Goal: Task Accomplishment & Management: Manage account settings

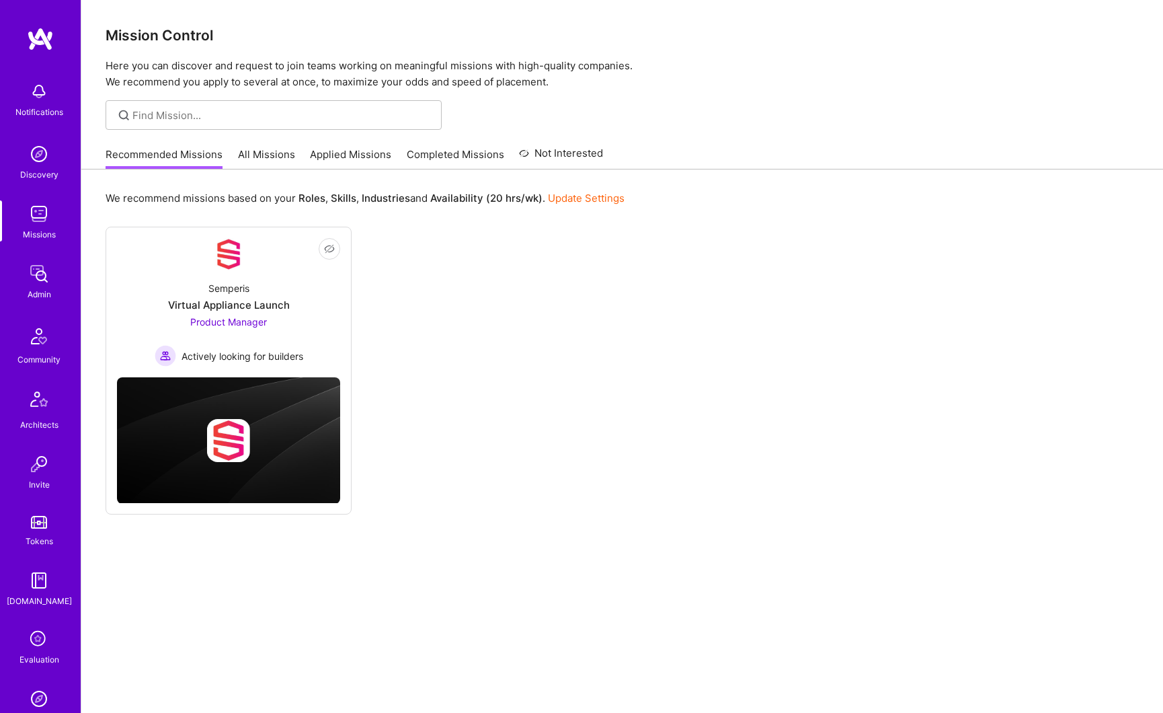
click at [34, 276] on img at bounding box center [39, 273] width 27 height 27
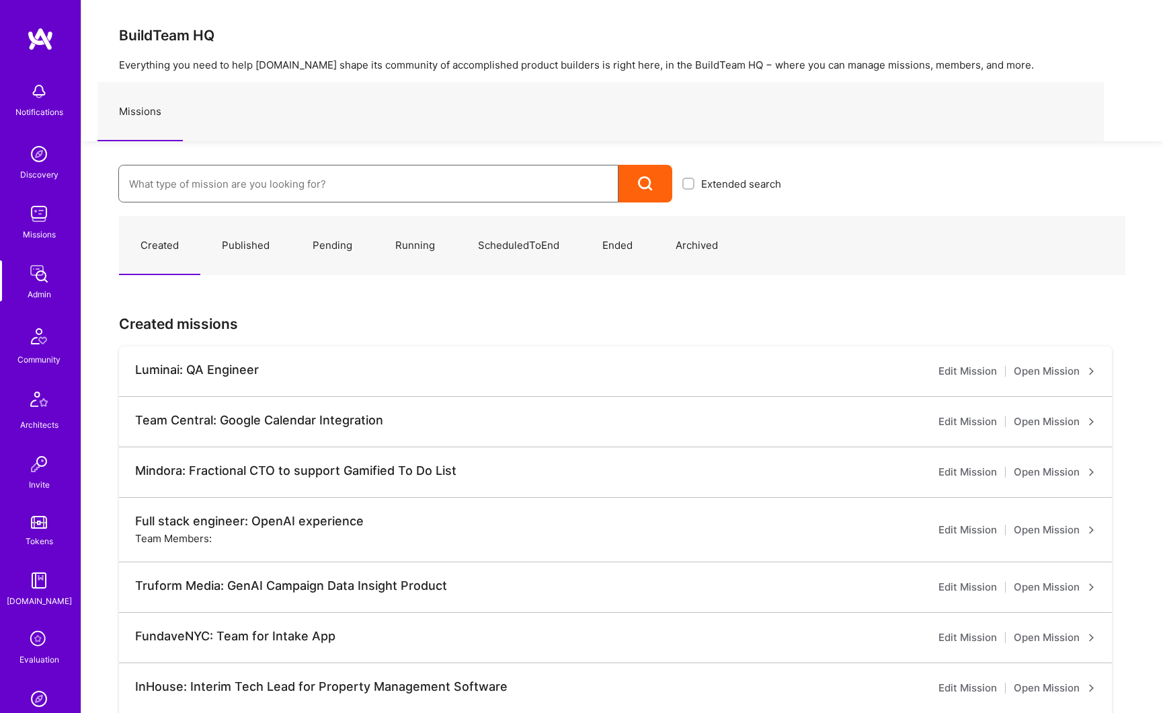
click at [239, 182] on input at bounding box center [368, 184] width 479 height 34
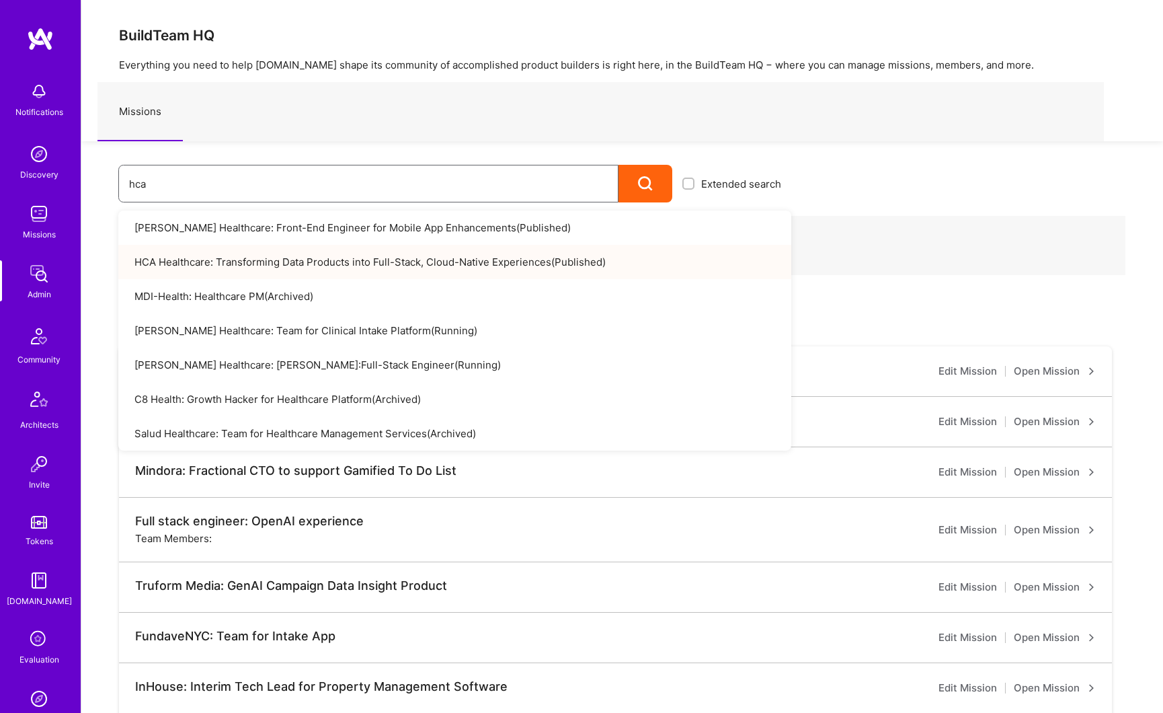
type input "hca"
click at [257, 255] on link "HCA Healthcare: Transforming Data Products into Full-Stack, Cloud-Native Experi…" at bounding box center [454, 262] width 673 height 34
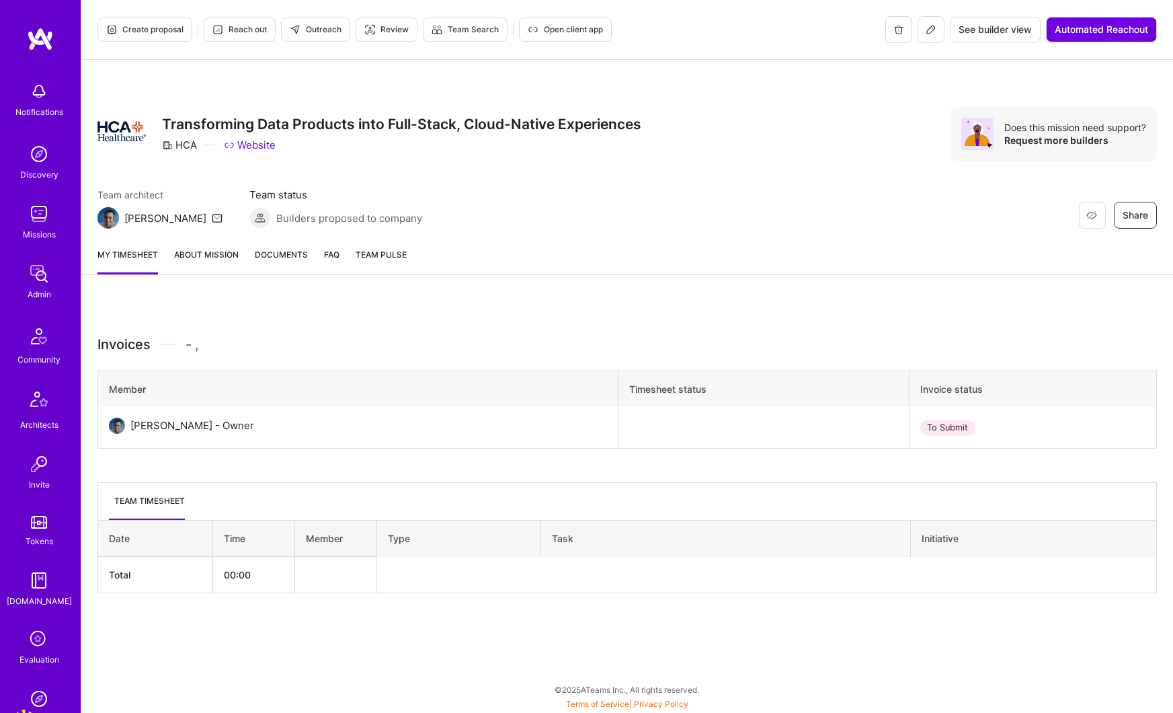
click at [208, 254] on link "About Mission" at bounding box center [206, 260] width 65 height 27
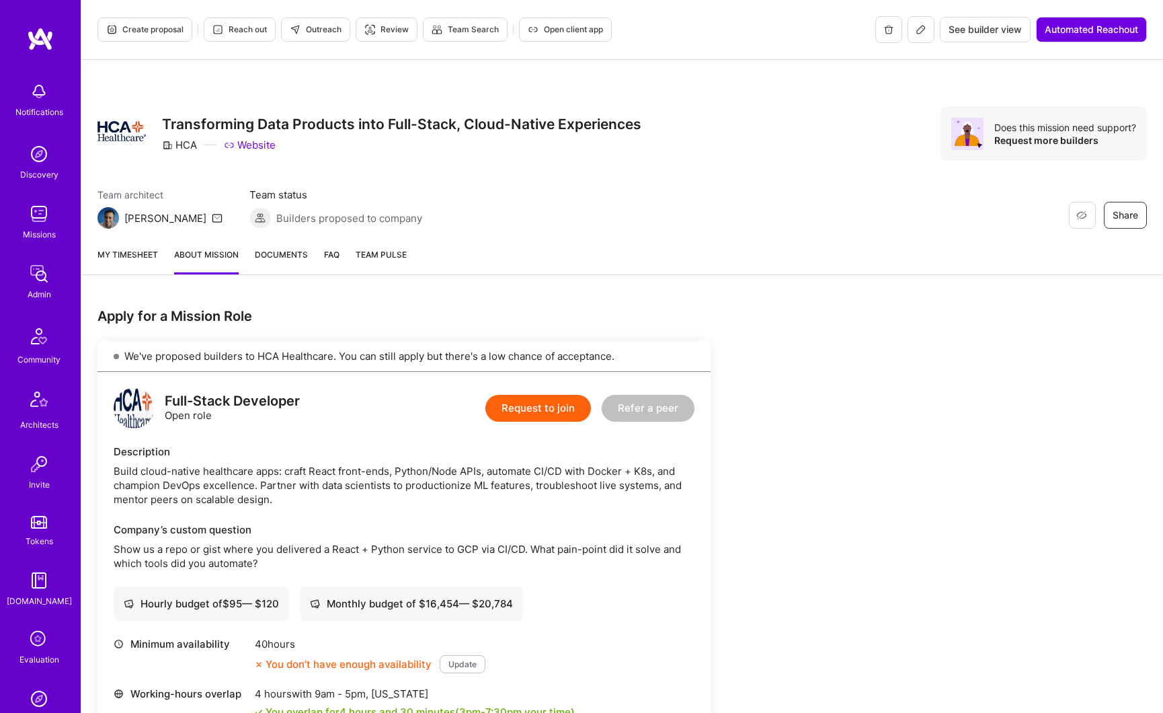
click at [917, 32] on icon at bounding box center [921, 29] width 11 height 11
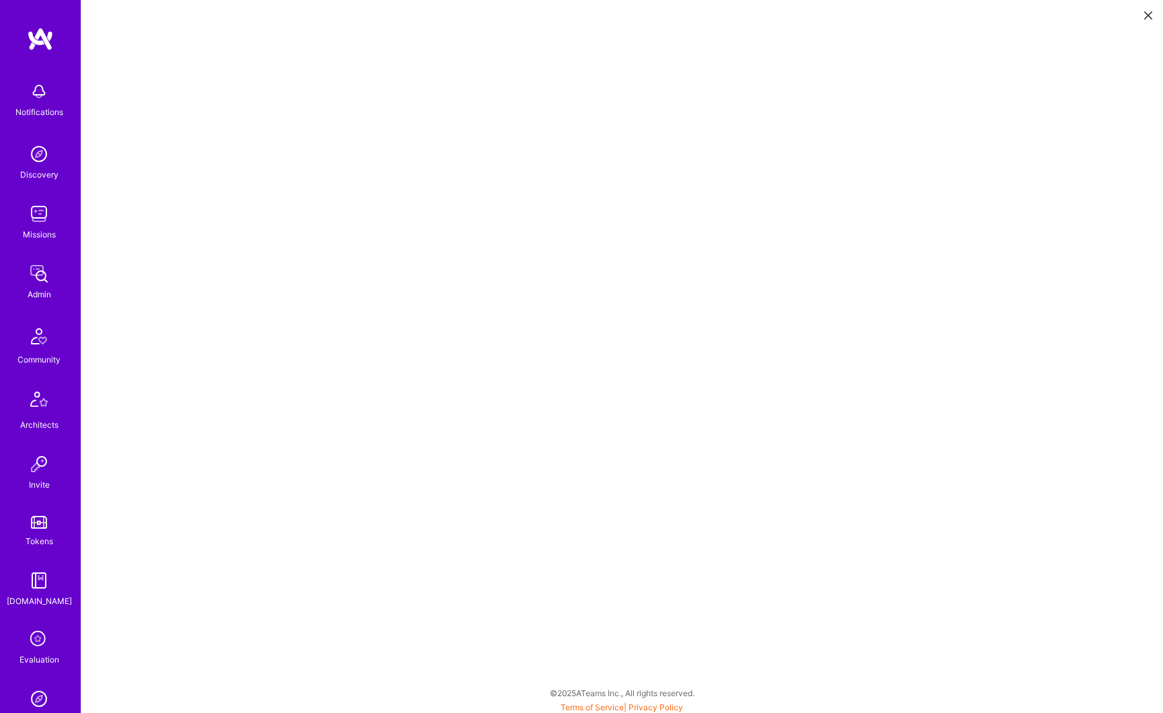
click at [1146, 17] on icon at bounding box center [1148, 15] width 8 height 8
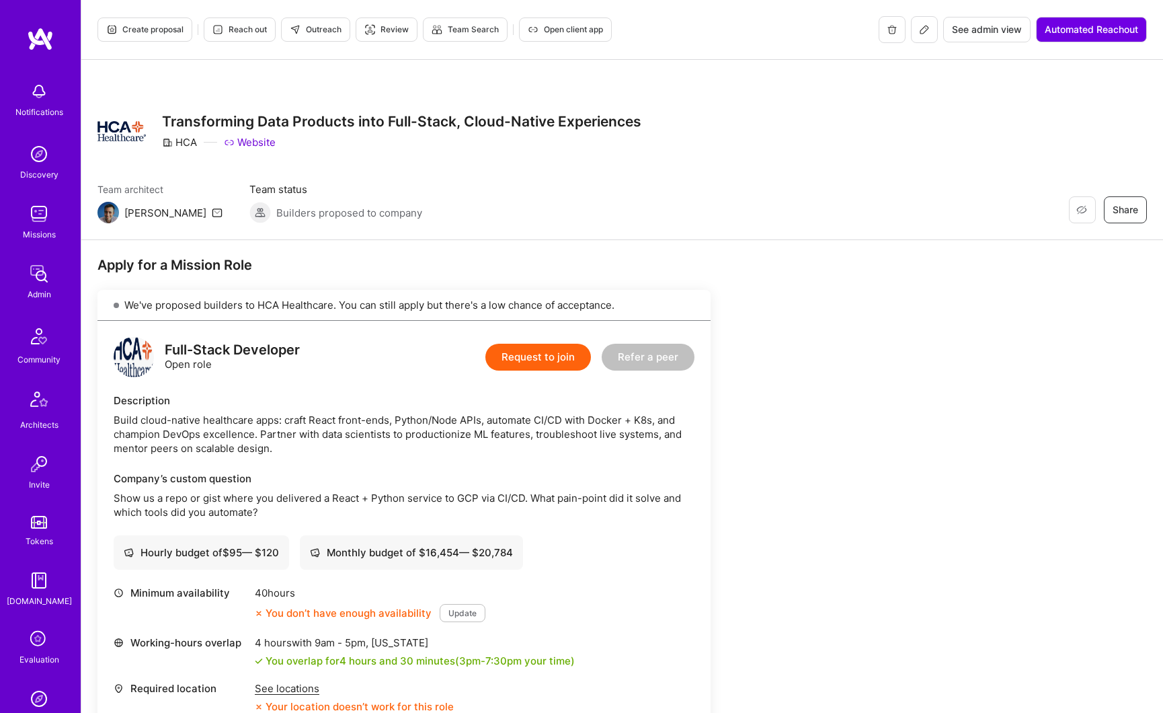
click at [157, 29] on span "Create proposal" at bounding box center [144, 30] width 77 height 12
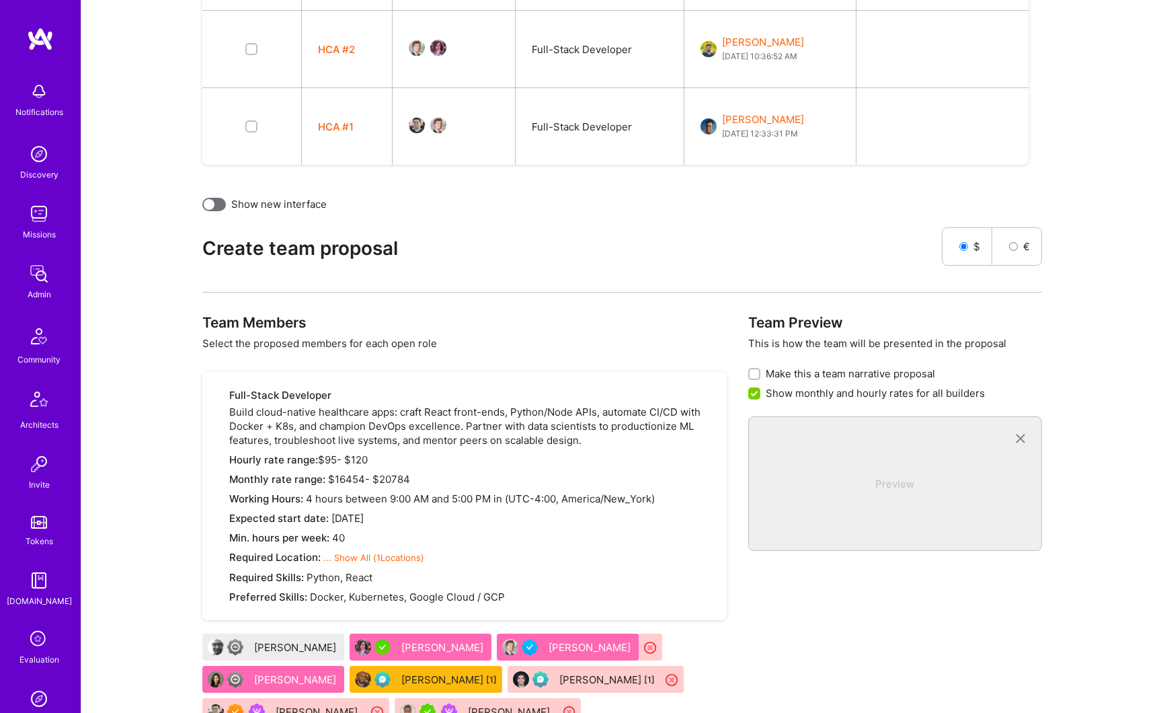
scroll to position [632, 0]
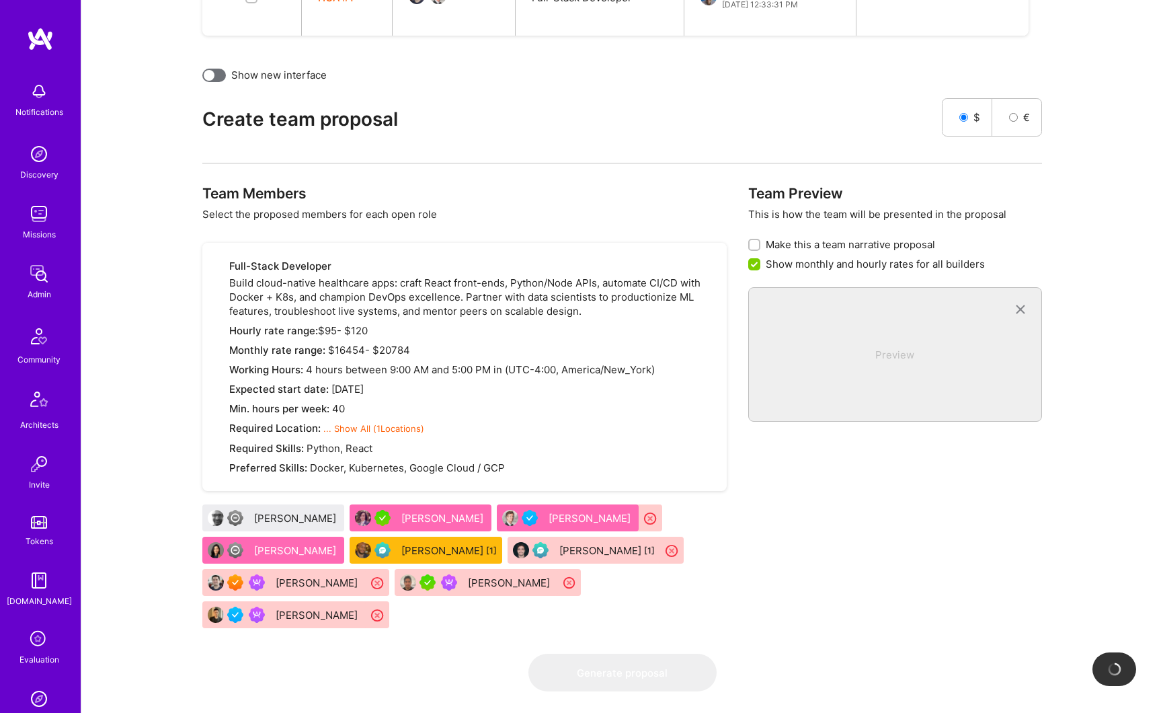
checkbox input "false"
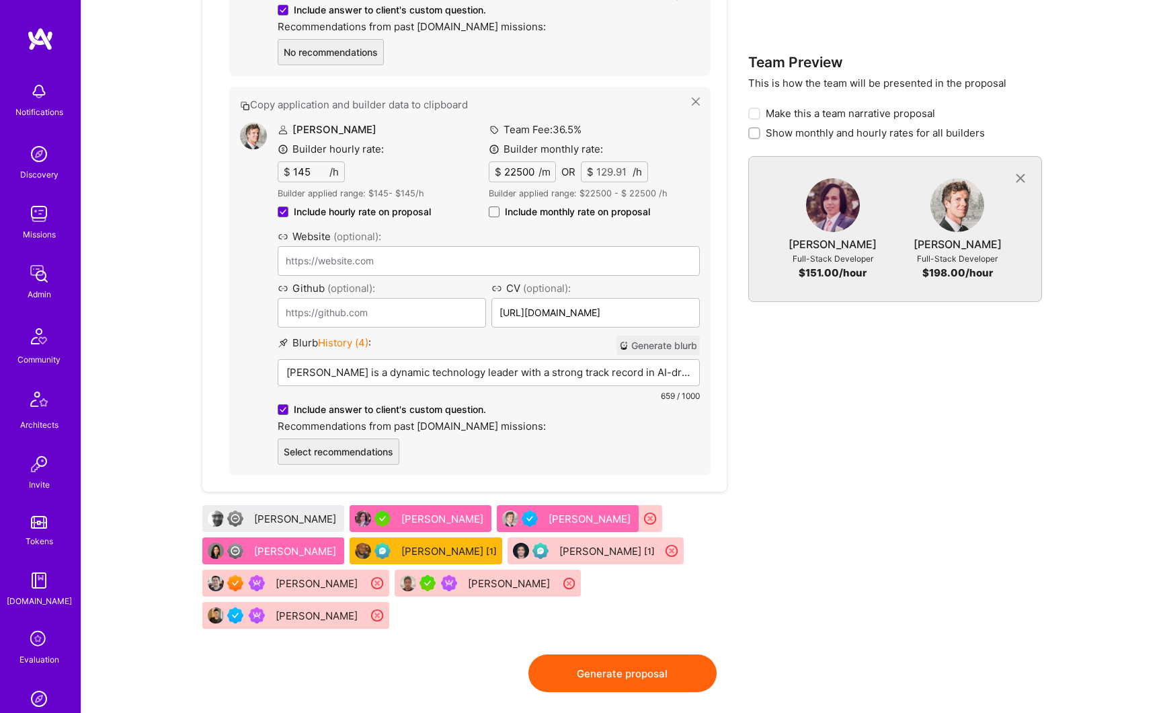
scroll to position [1436, 0]
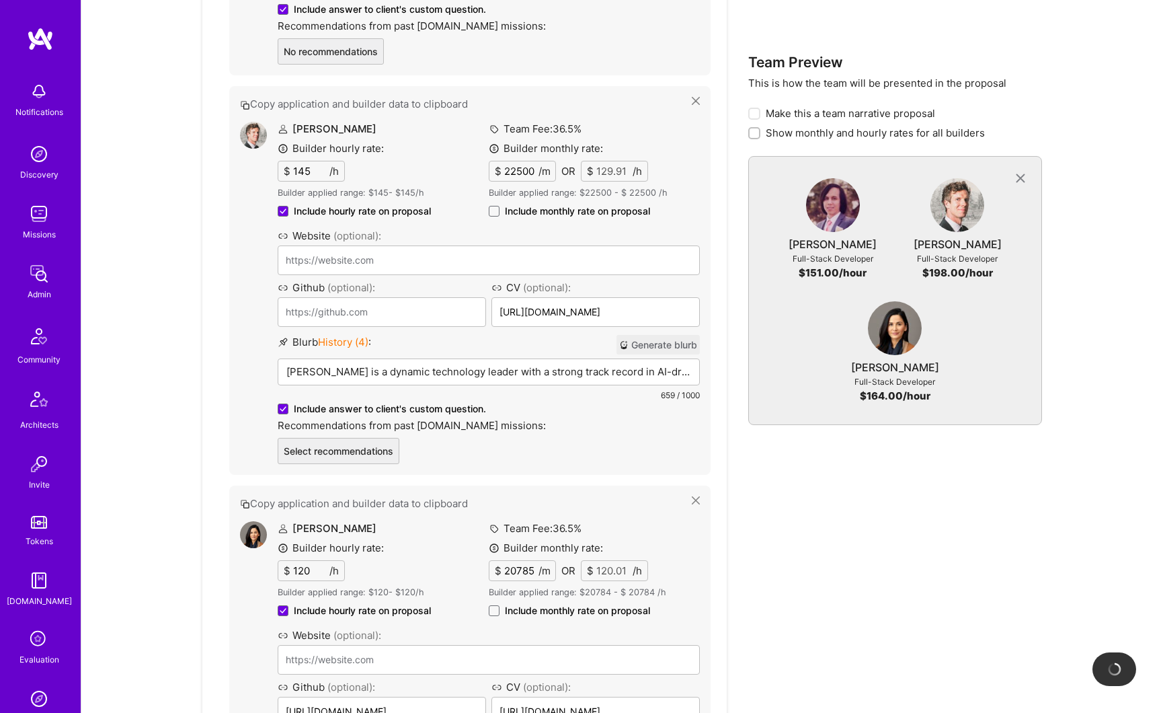
type input "[URL][DOMAIN_NAME]"
drag, startPoint x: 300, startPoint y: 552, endPoint x: 1, endPoint y: 117, distance: 527.9
click at [777, 132] on span "Show monthly and hourly rates for all builders" at bounding box center [875, 133] width 219 height 14
click at [760, 132] on input "Show monthly and hourly rates for all builders" at bounding box center [755, 133] width 9 height 9
checkbox input "true"
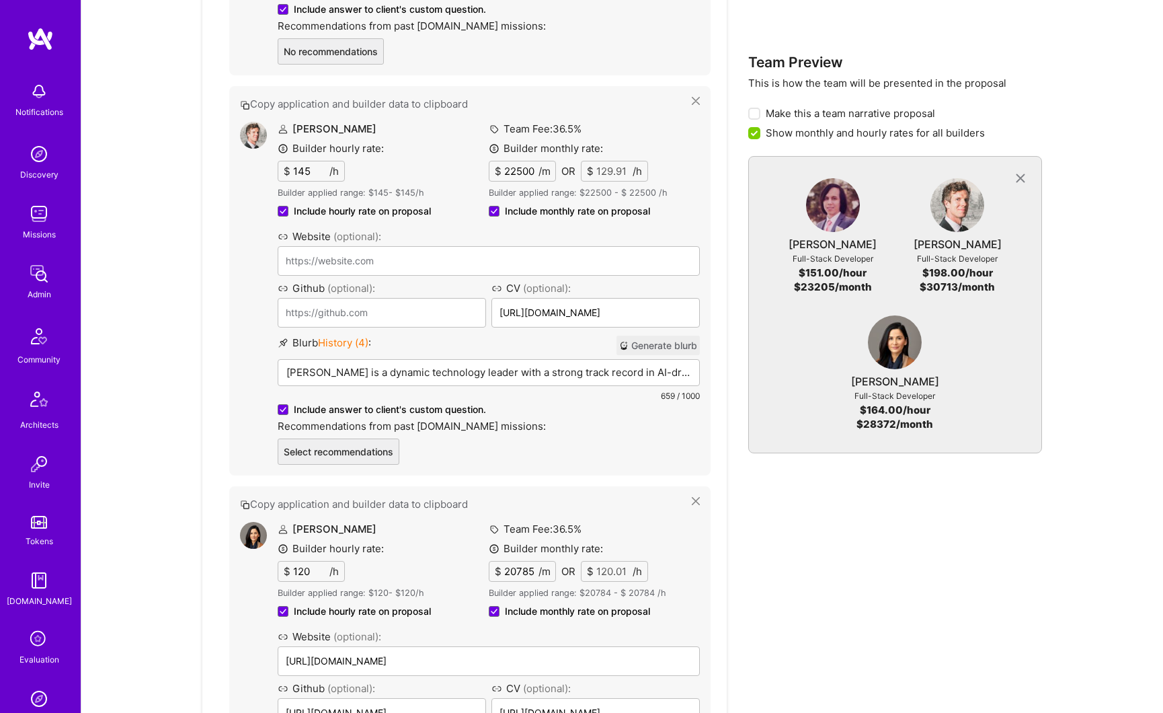
scroll to position [0, 0]
click at [695, 102] on icon at bounding box center [696, 101] width 8 height 8
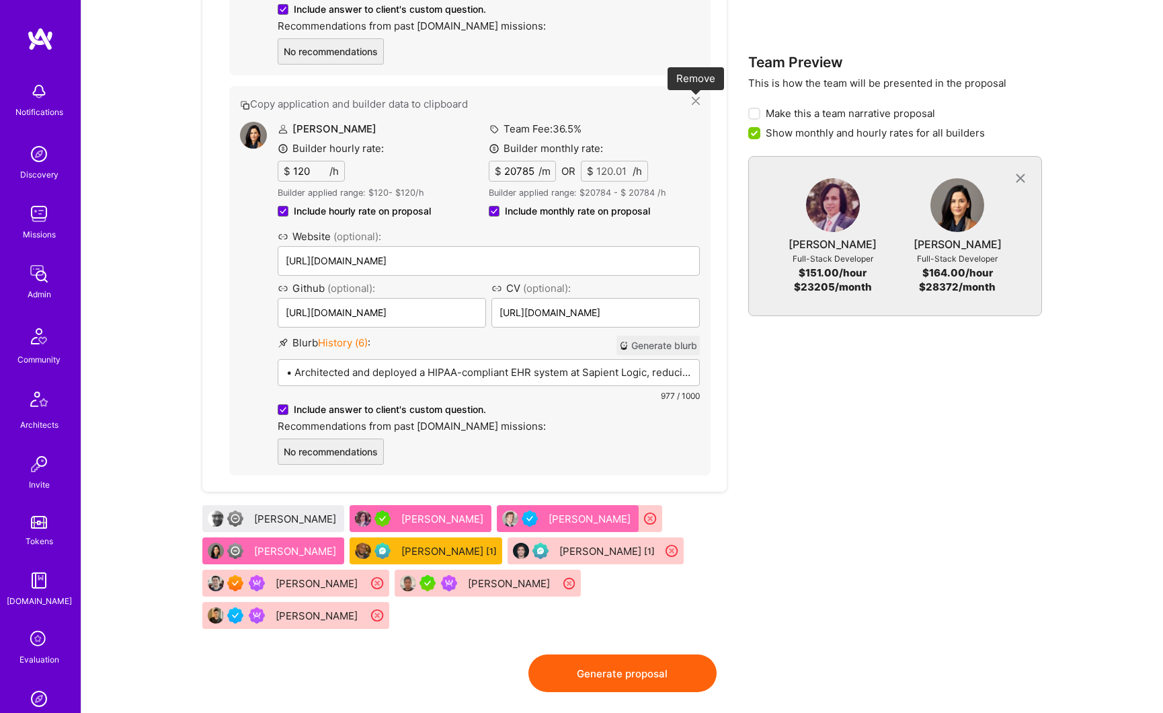
click at [695, 102] on icon at bounding box center [696, 101] width 8 height 8
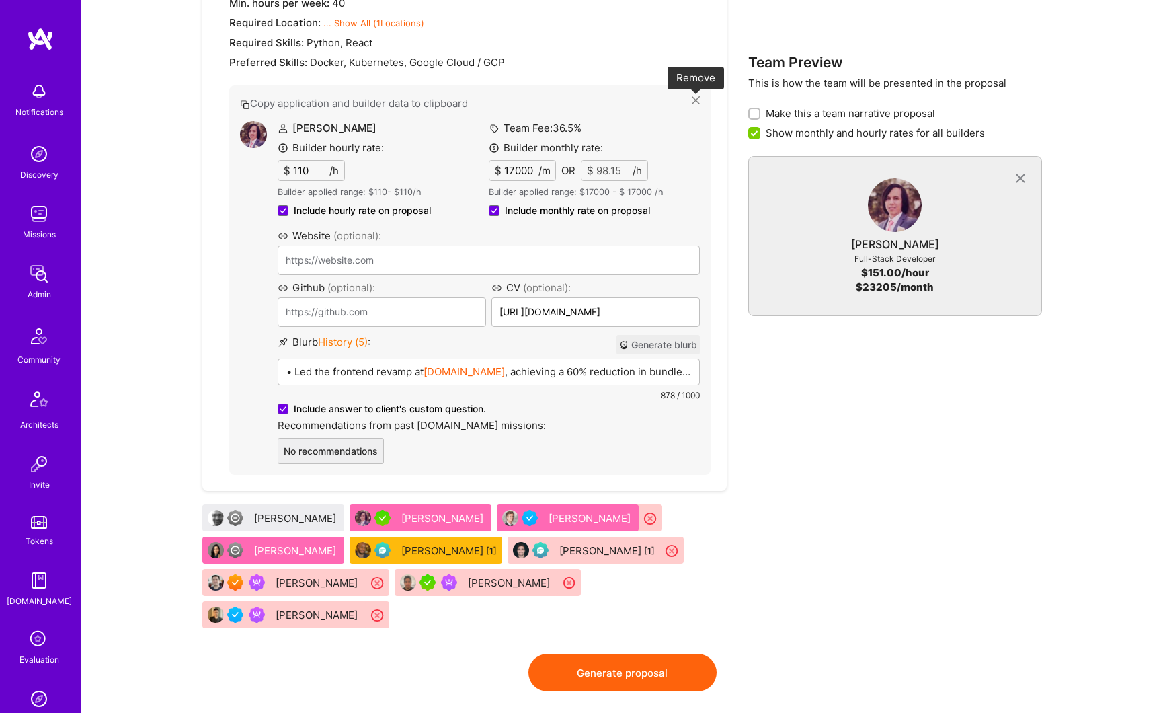
click at [696, 100] on icon at bounding box center [696, 100] width 8 height 8
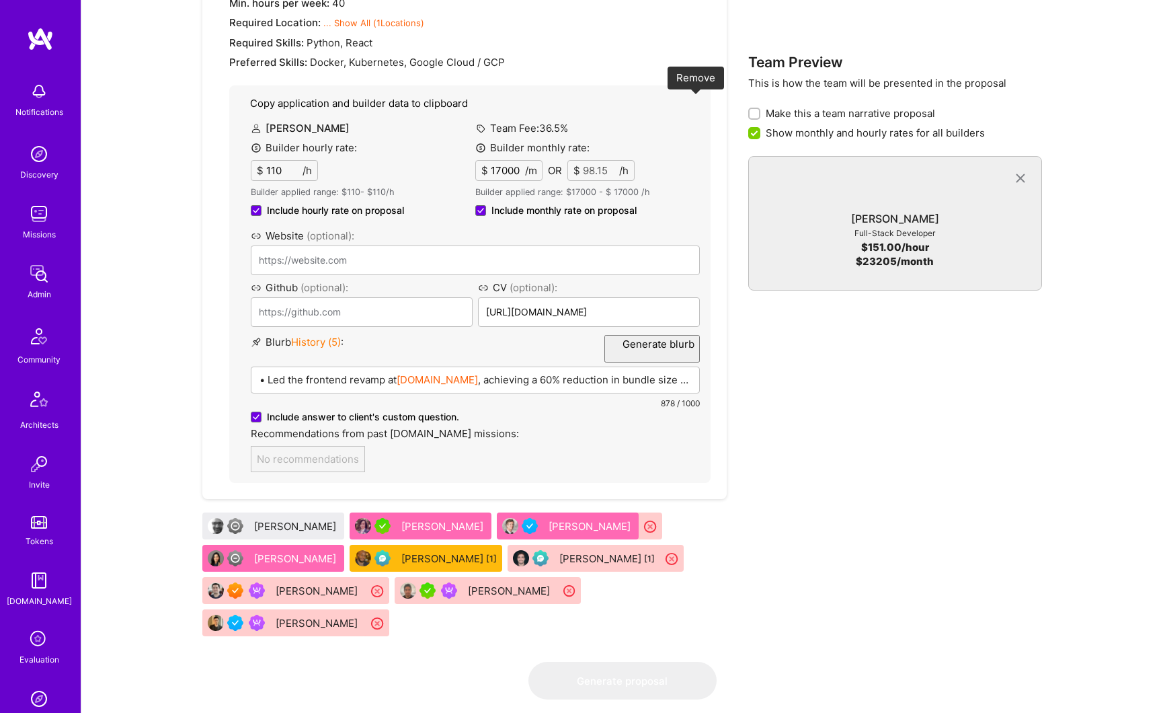
scroll to position [632, 0]
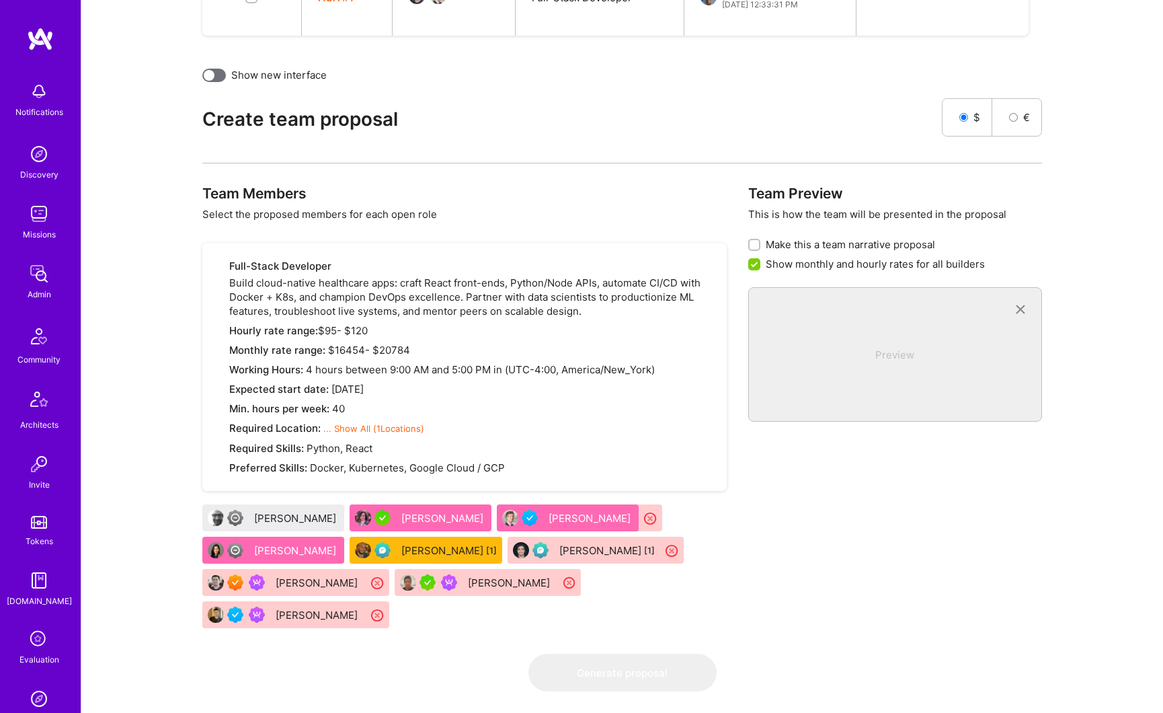
click at [426, 516] on div "[PERSON_NAME]" at bounding box center [443, 518] width 85 height 14
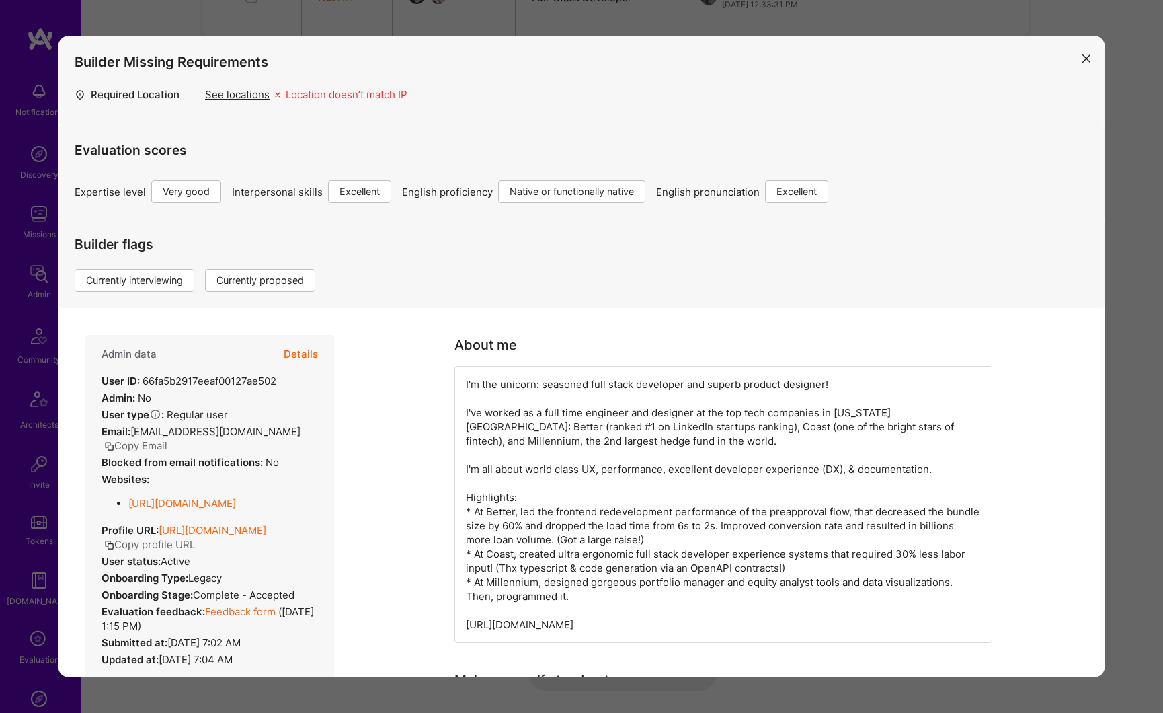
click at [297, 354] on button "Details" at bounding box center [301, 354] width 34 height 39
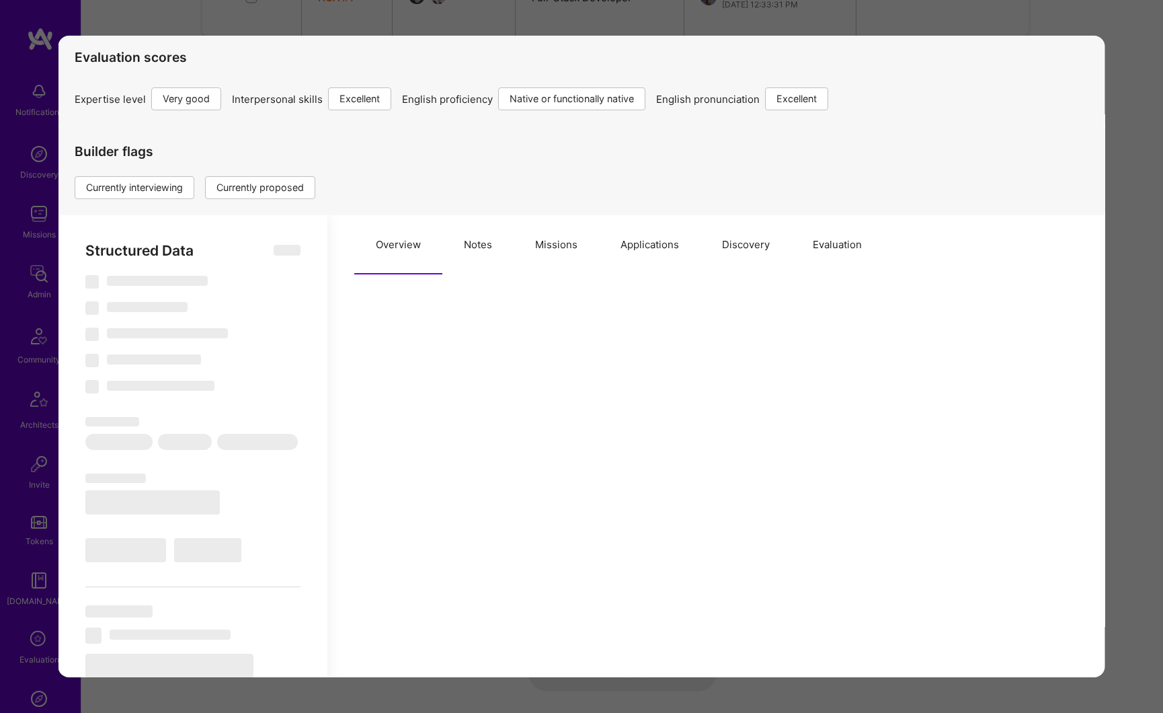
scroll to position [162, 0]
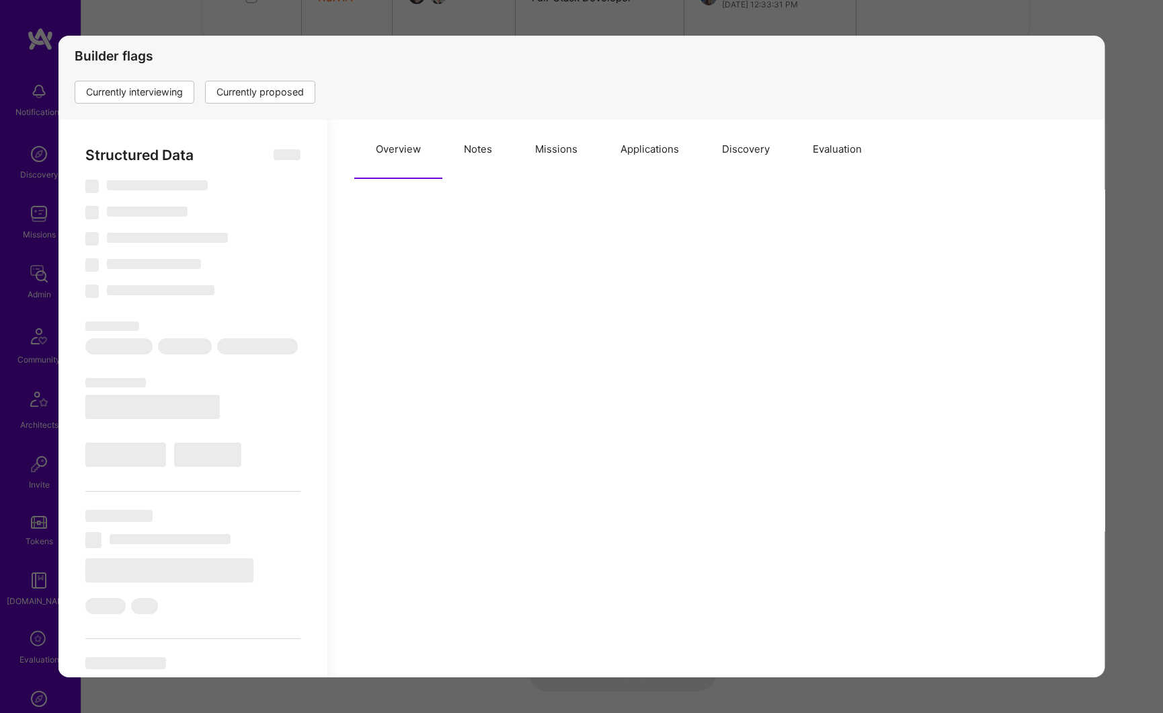
select select "Right Now"
select select "5"
select select "7"
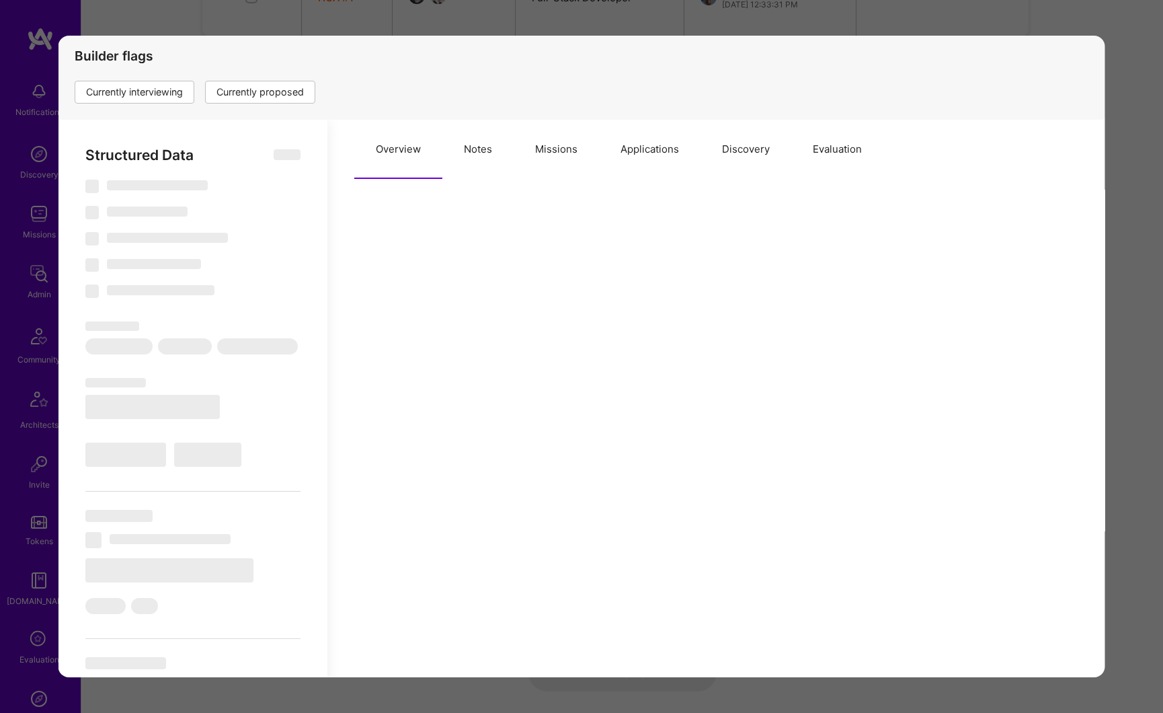
select select "US"
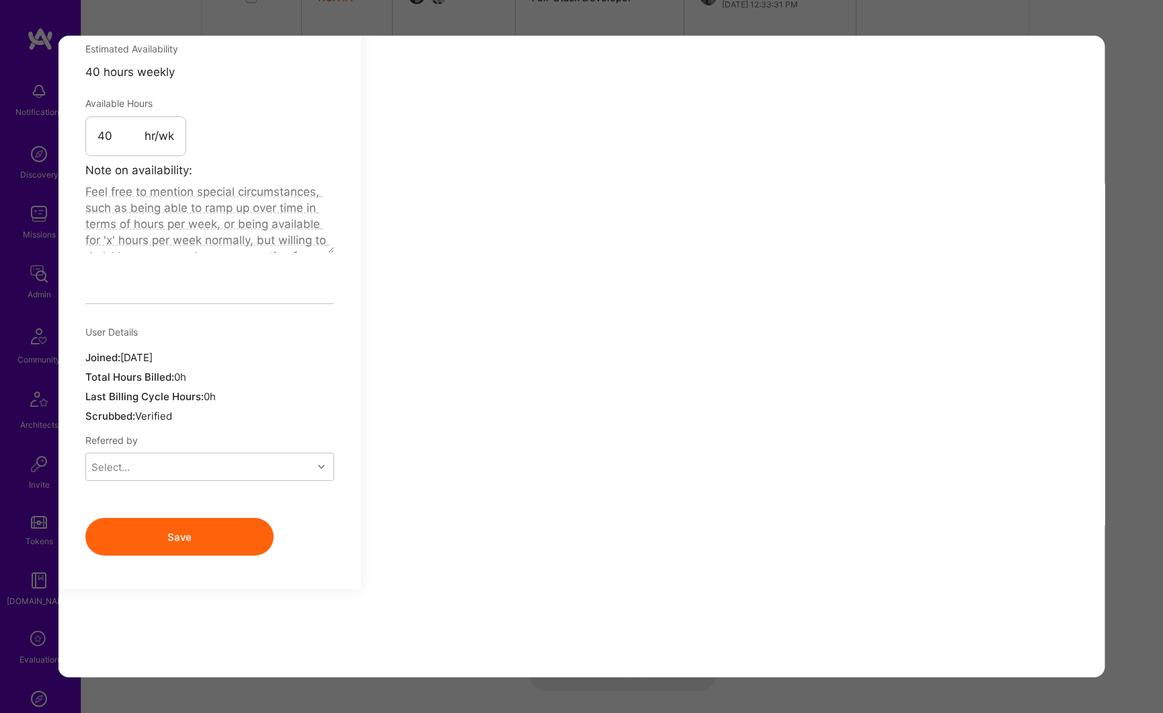
scroll to position [0, 0]
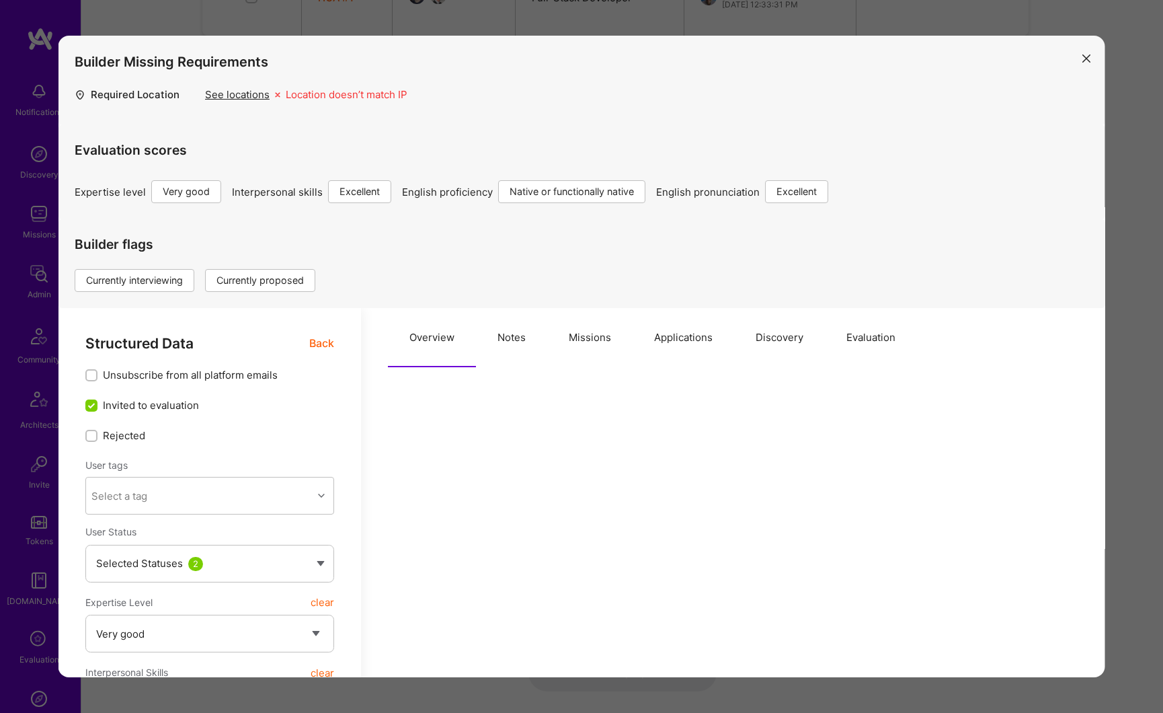
click at [669, 341] on button "Applications" at bounding box center [684, 337] width 102 height 59
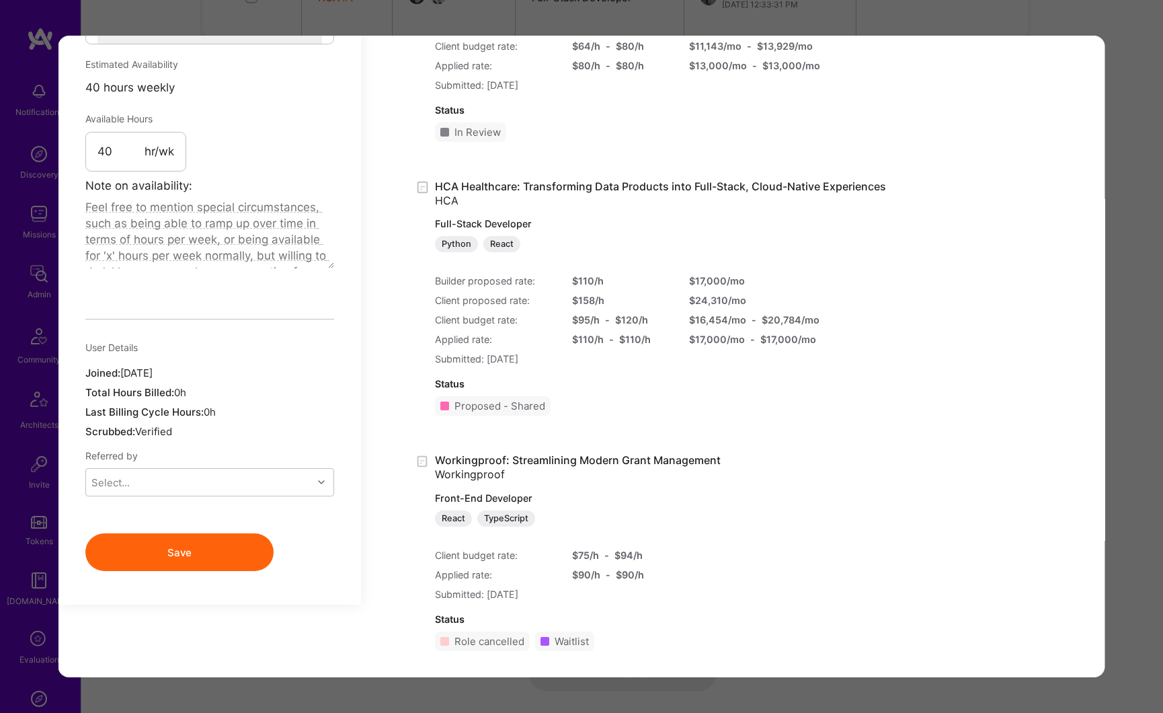
scroll to position [963, 0]
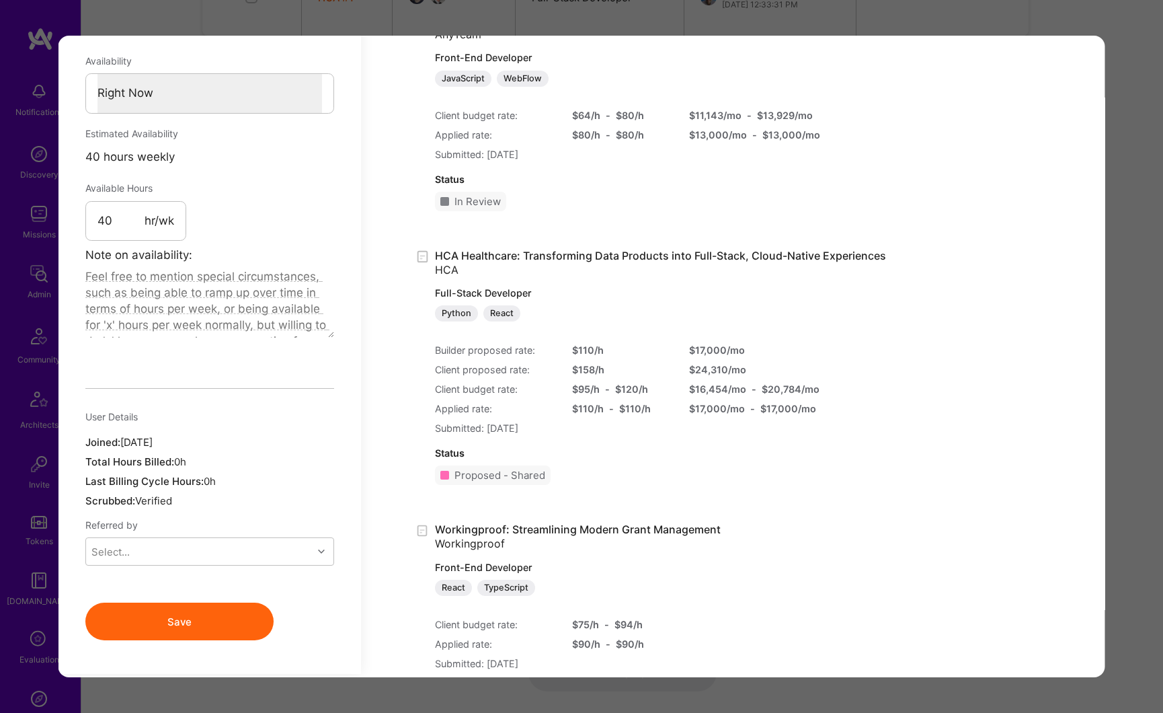
click at [1128, 56] on div "Builder Missing Requirements Required Location See locations Location doesn’t m…" at bounding box center [581, 356] width 1163 height 713
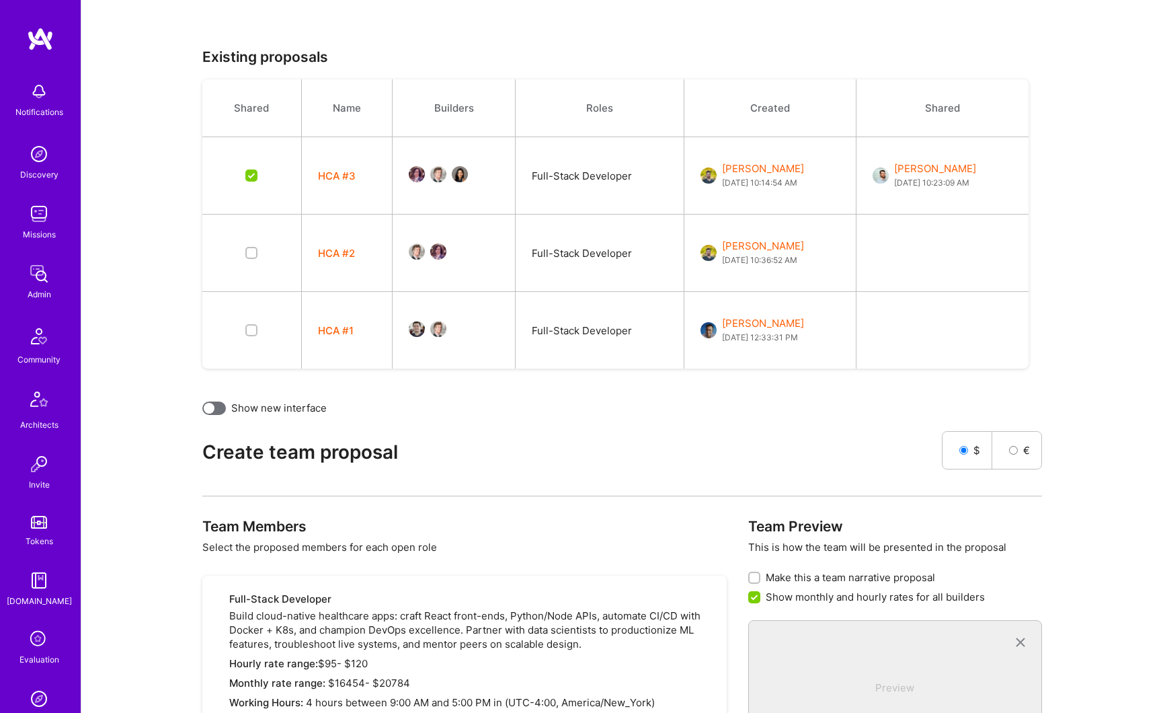
scroll to position [0, 0]
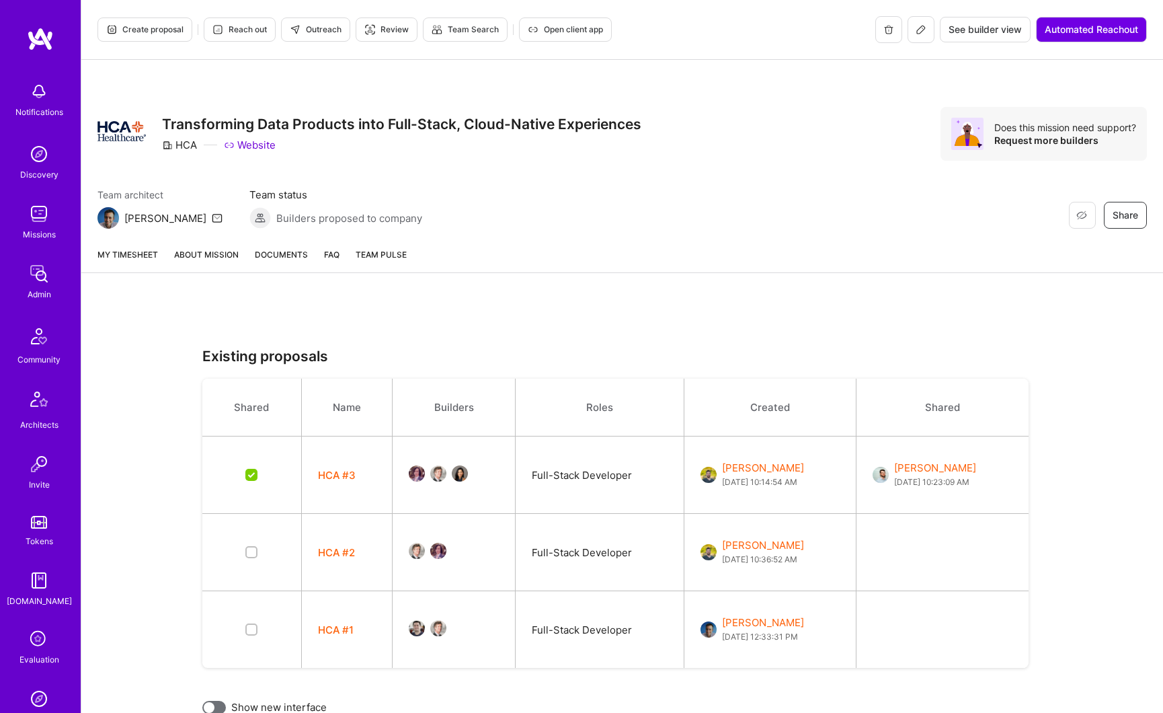
click at [863, 136] on div "Restore Not Interested Share Transforming Data Products into Full-Stack, Cloud-…" at bounding box center [621, 134] width 1049 height 54
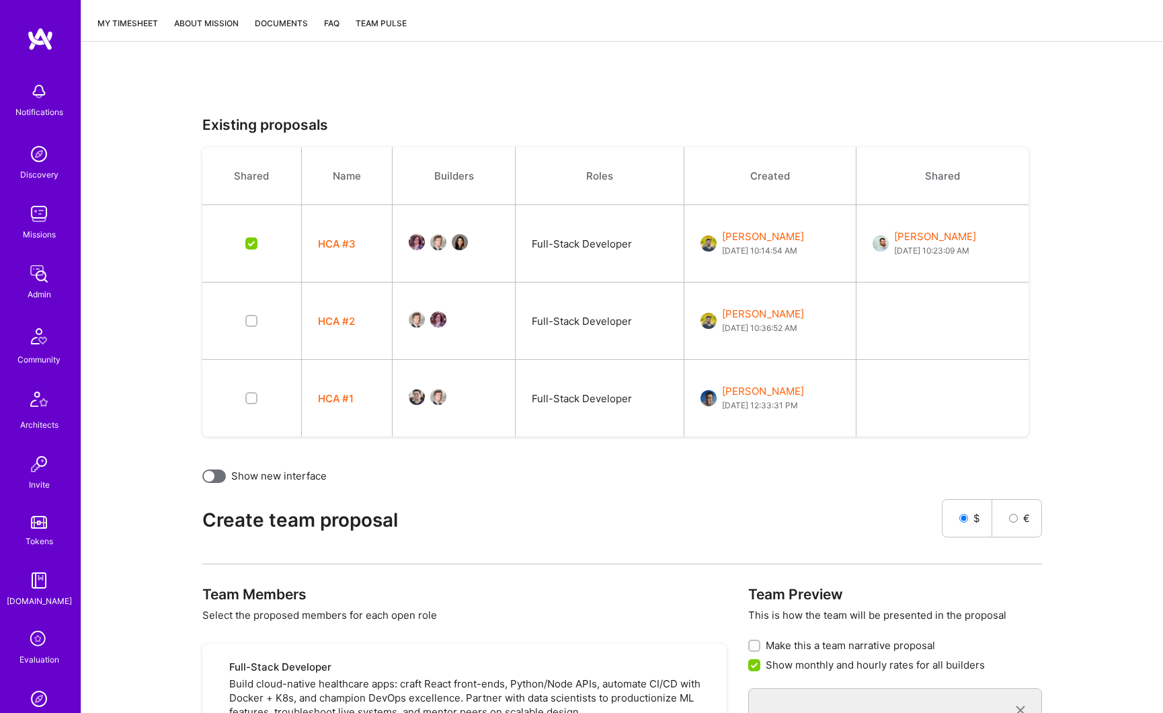
scroll to position [632, 0]
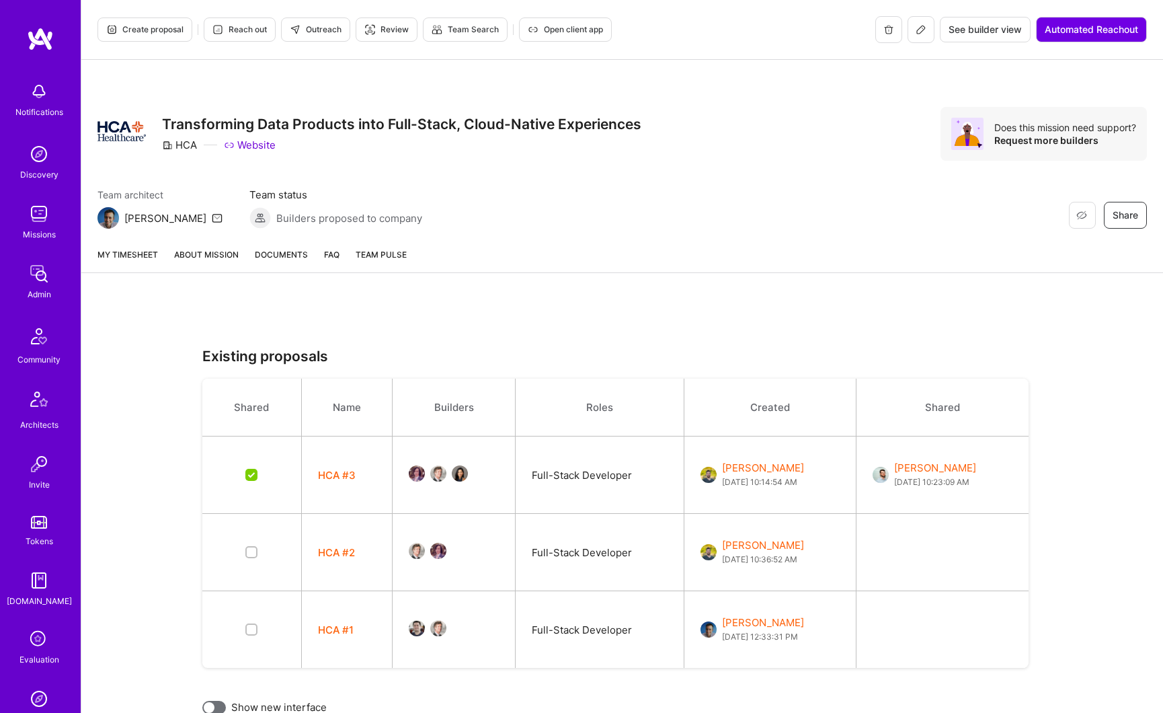
scroll to position [632, 0]
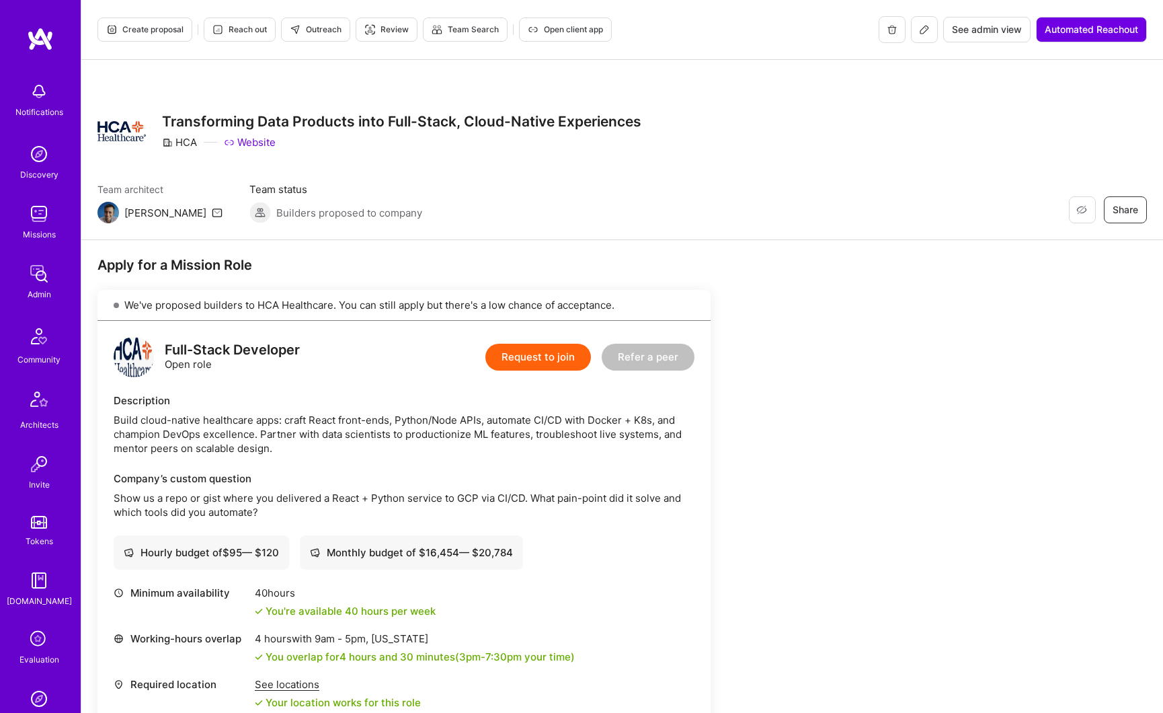
click at [986, 30] on span "See admin view" at bounding box center [987, 29] width 70 height 13
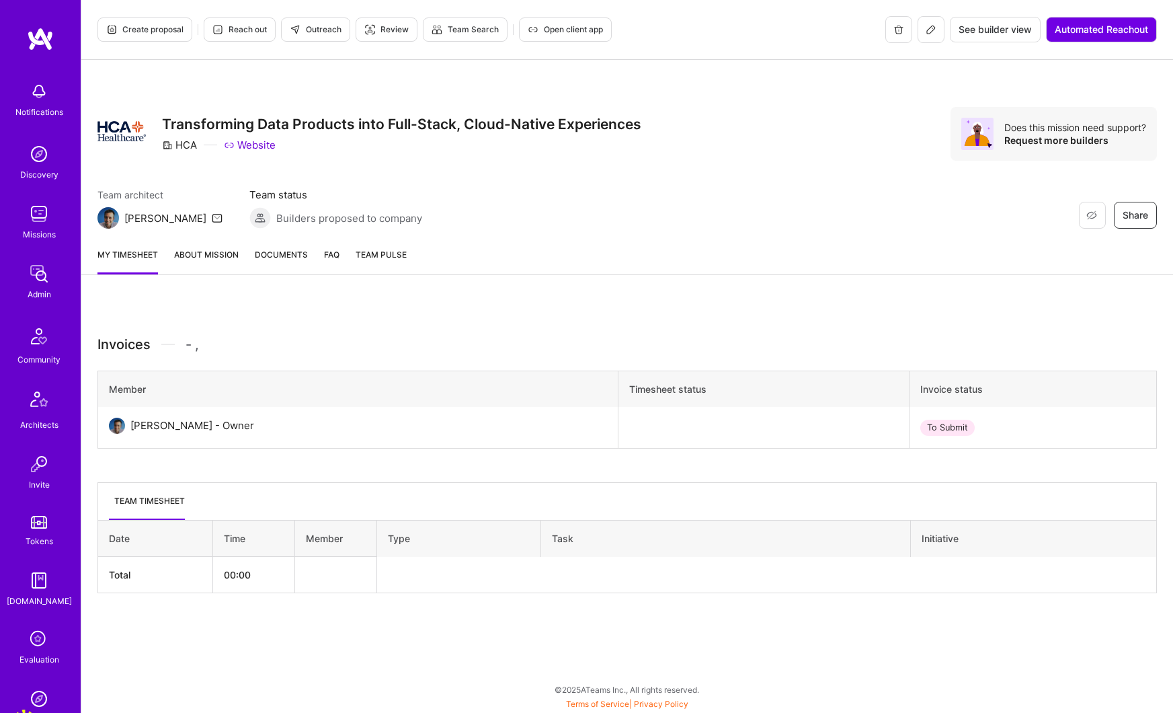
click at [214, 253] on link "About Mission" at bounding box center [206, 260] width 65 height 27
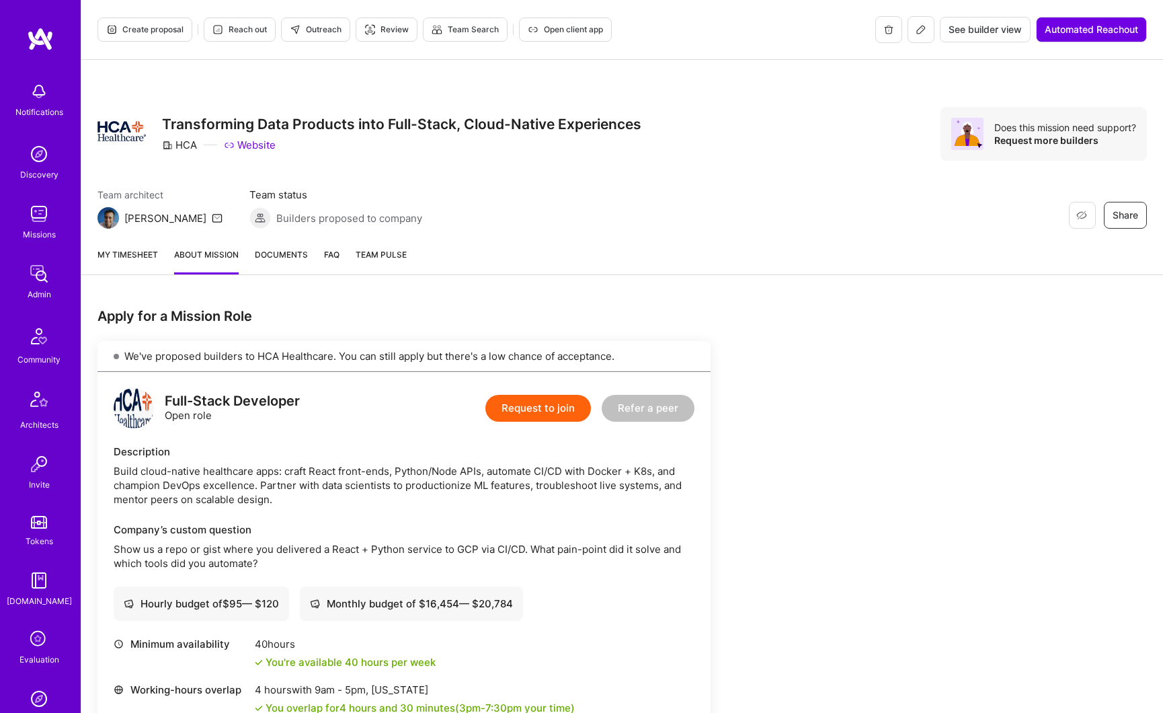
click at [378, 30] on span "Review" at bounding box center [386, 30] width 44 height 12
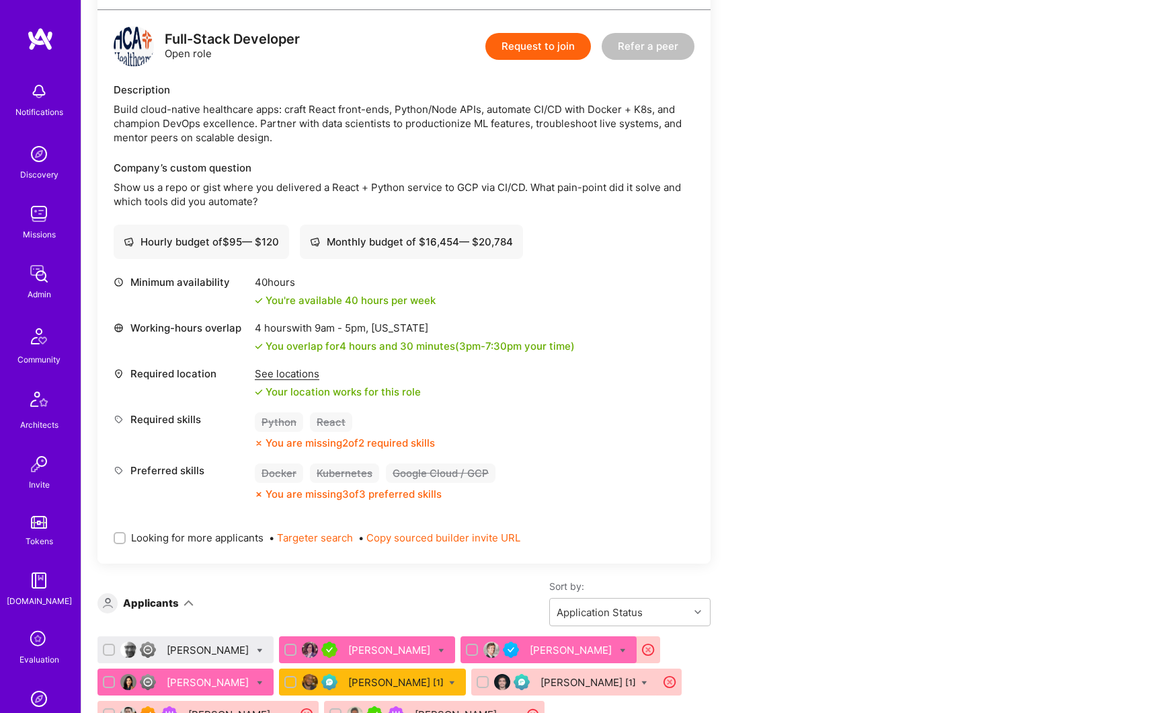
scroll to position [569, 0]
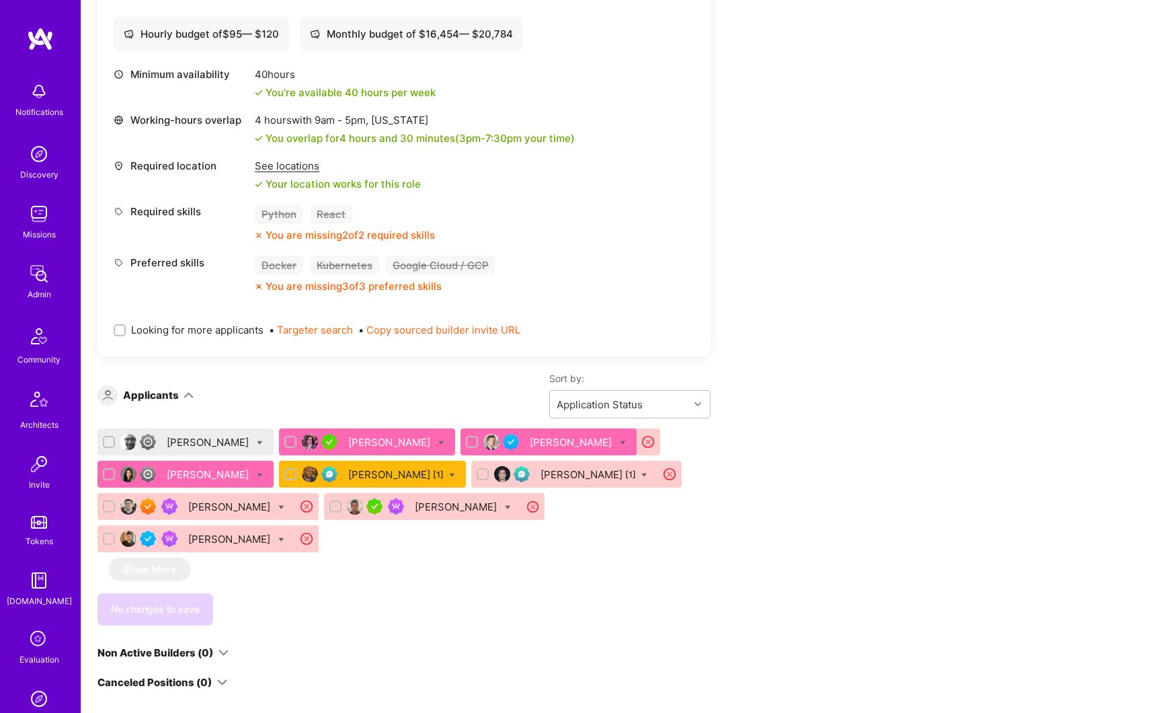
click at [110, 440] on input "checkbox" at bounding box center [110, 442] width 9 height 9
checkbox input "true"
click at [108, 472] on input "checkbox" at bounding box center [110, 474] width 9 height 9
checkbox input "true"
click at [108, 504] on input "checkbox" at bounding box center [110, 506] width 9 height 9
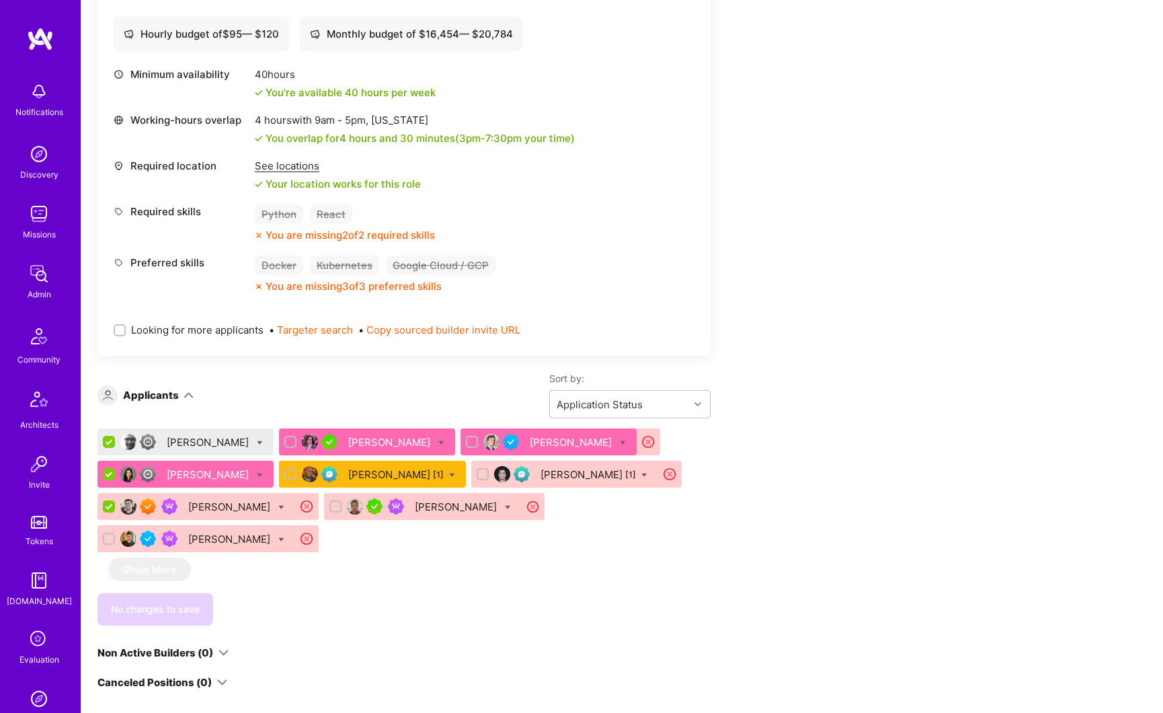
click at [110, 506] on input "checkbox" at bounding box center [110, 507] width 12 height 12
checkbox input "false"
click at [292, 474] on div "[PERSON_NAME] [1]" at bounding box center [372, 474] width 187 height 27
click at [287, 474] on input "checkbox" at bounding box center [291, 474] width 9 height 9
checkbox input "true"
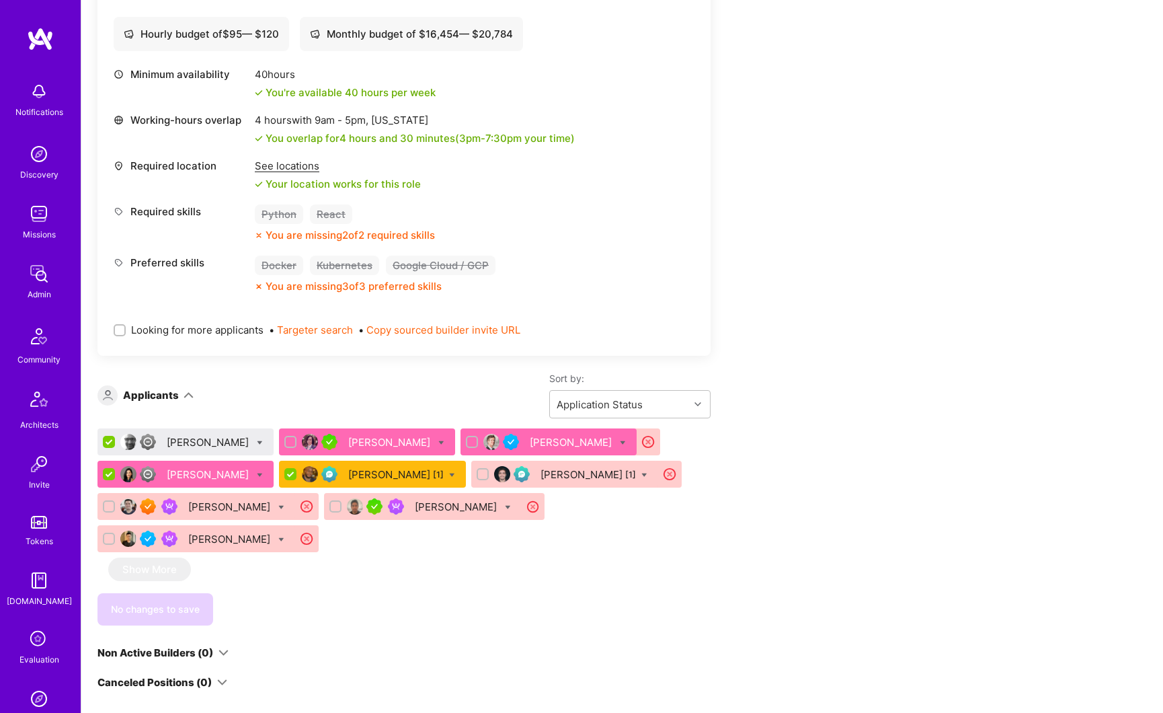
click at [296, 444] on input "checkbox" at bounding box center [291, 442] width 9 height 9
checkbox input "true"
click at [469, 442] on input "checkbox" at bounding box center [473, 442] width 9 height 9
checkbox input "true"
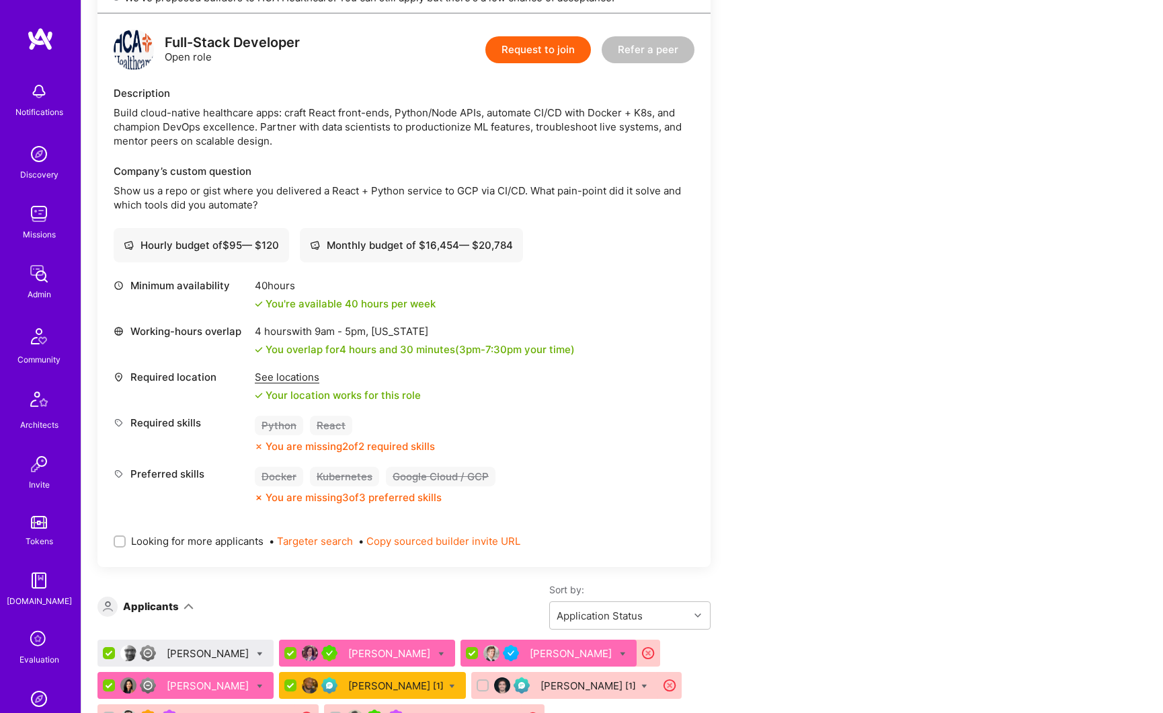
scroll to position [0, 0]
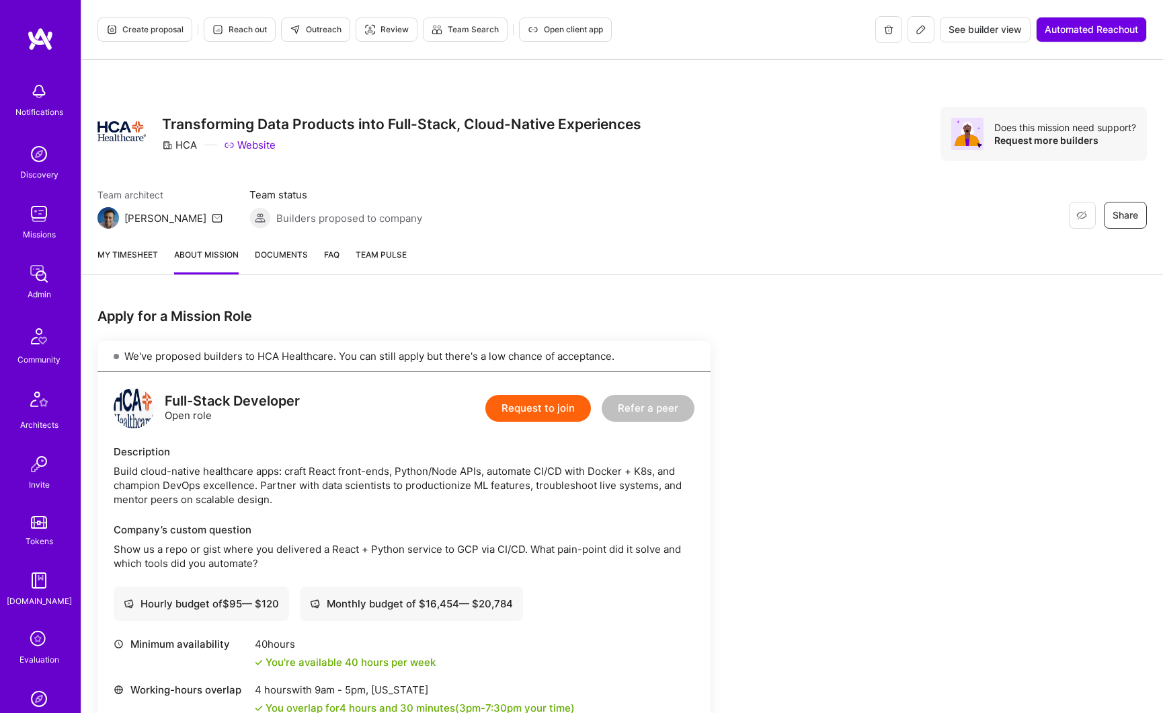
click at [922, 38] on button at bounding box center [921, 29] width 27 height 27
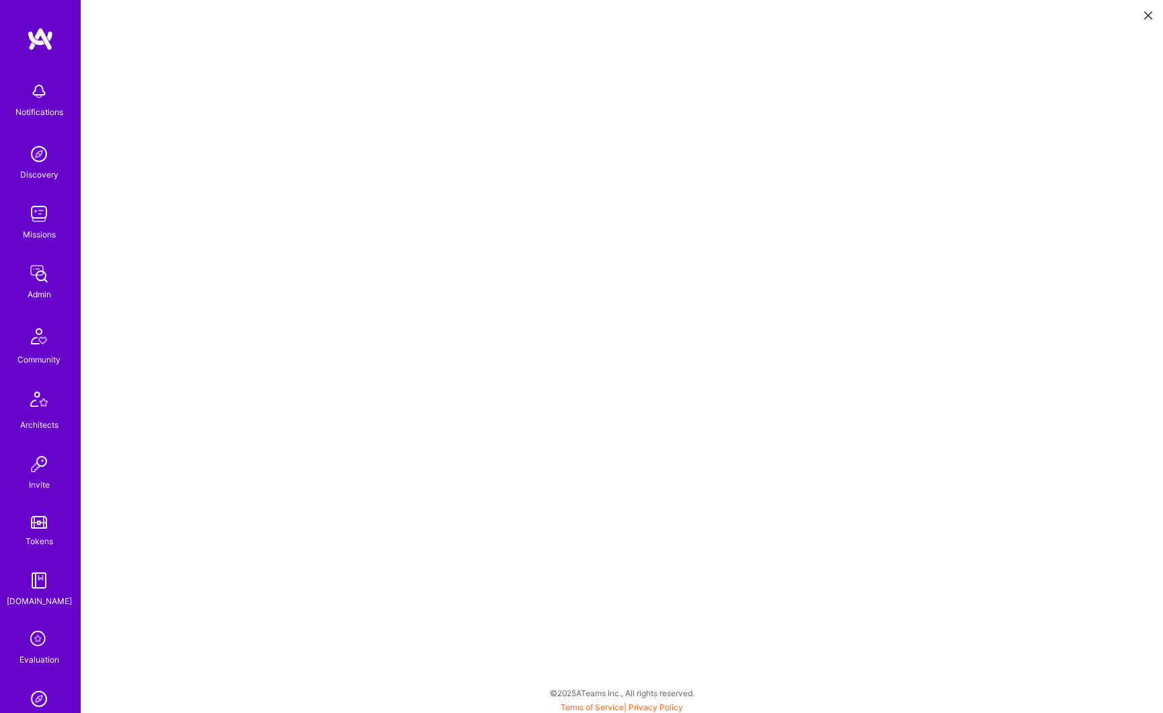
scroll to position [3, 0]
click at [1150, 15] on icon at bounding box center [1148, 15] width 8 height 8
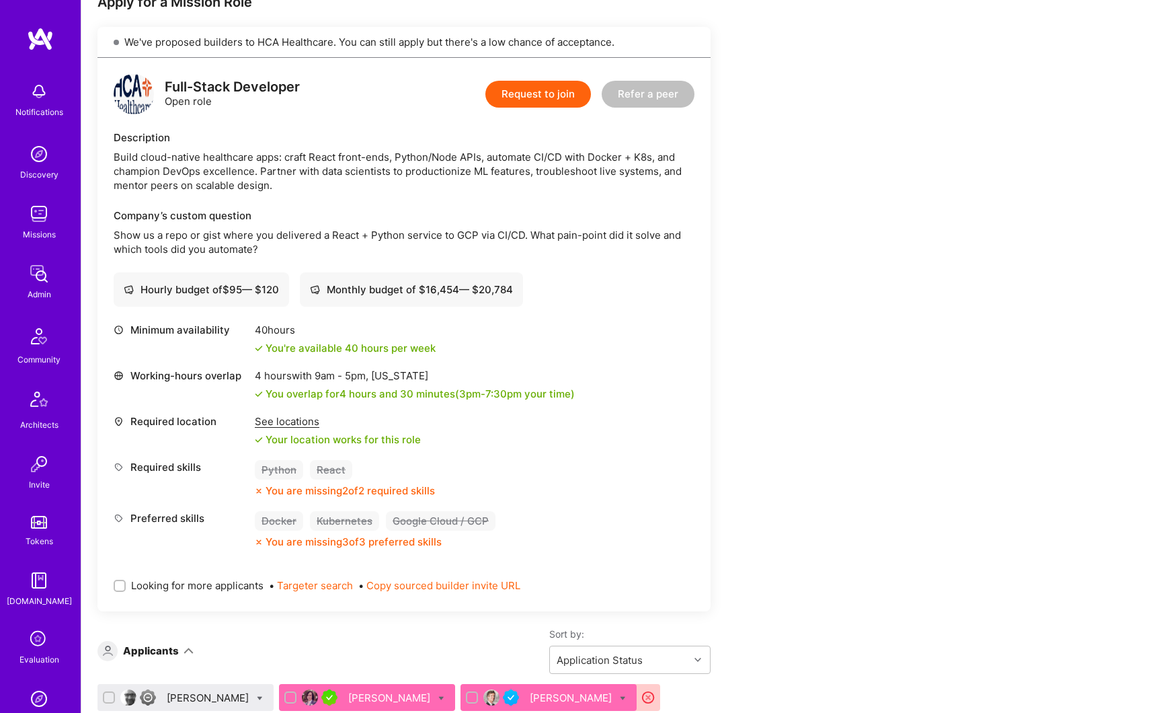
scroll to position [799, 0]
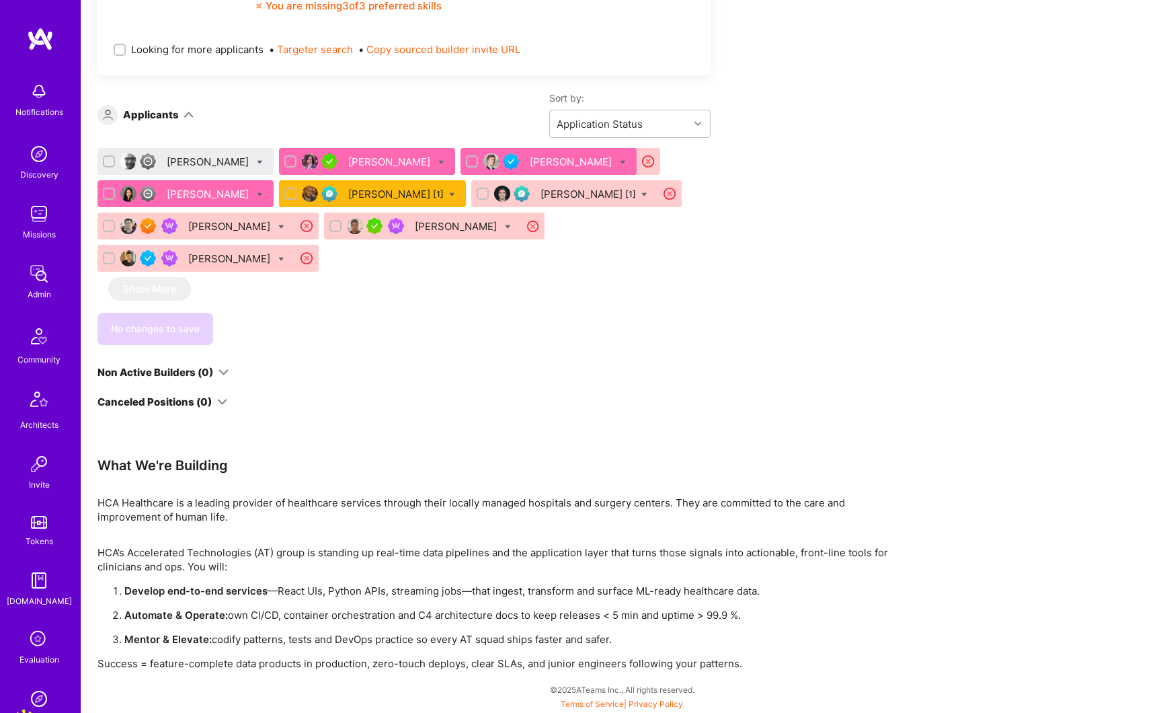
click at [106, 163] on input "checkbox" at bounding box center [110, 161] width 9 height 9
checkbox input "true"
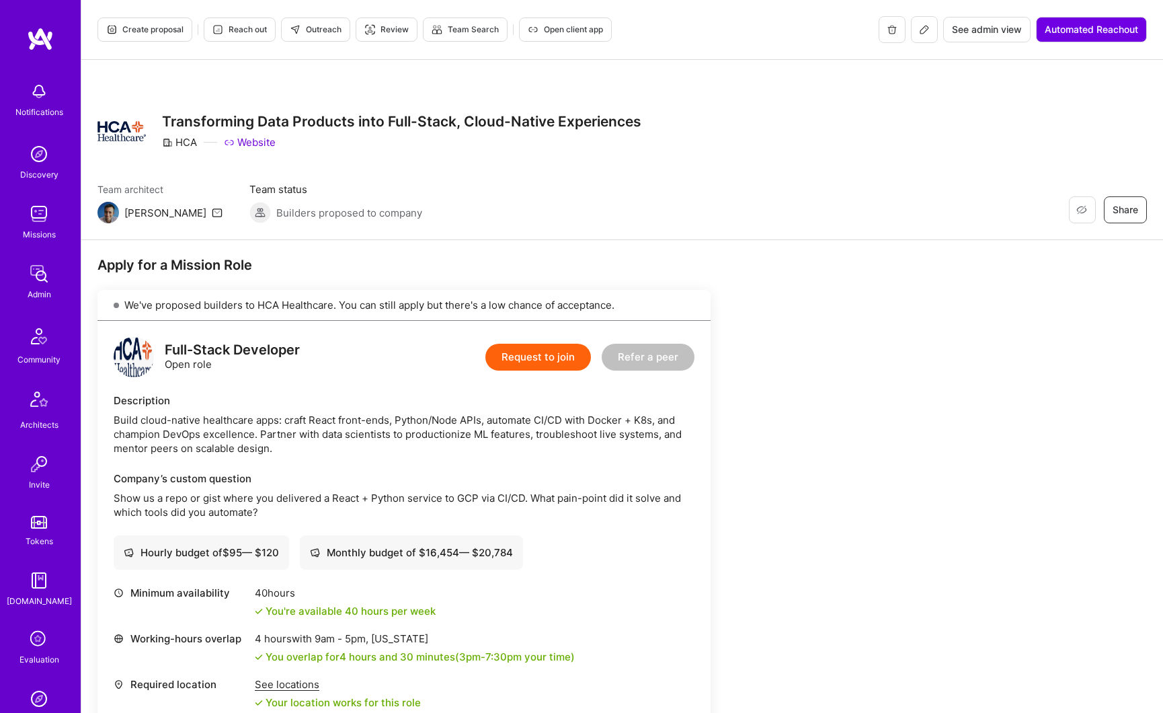
scroll to position [8, 0]
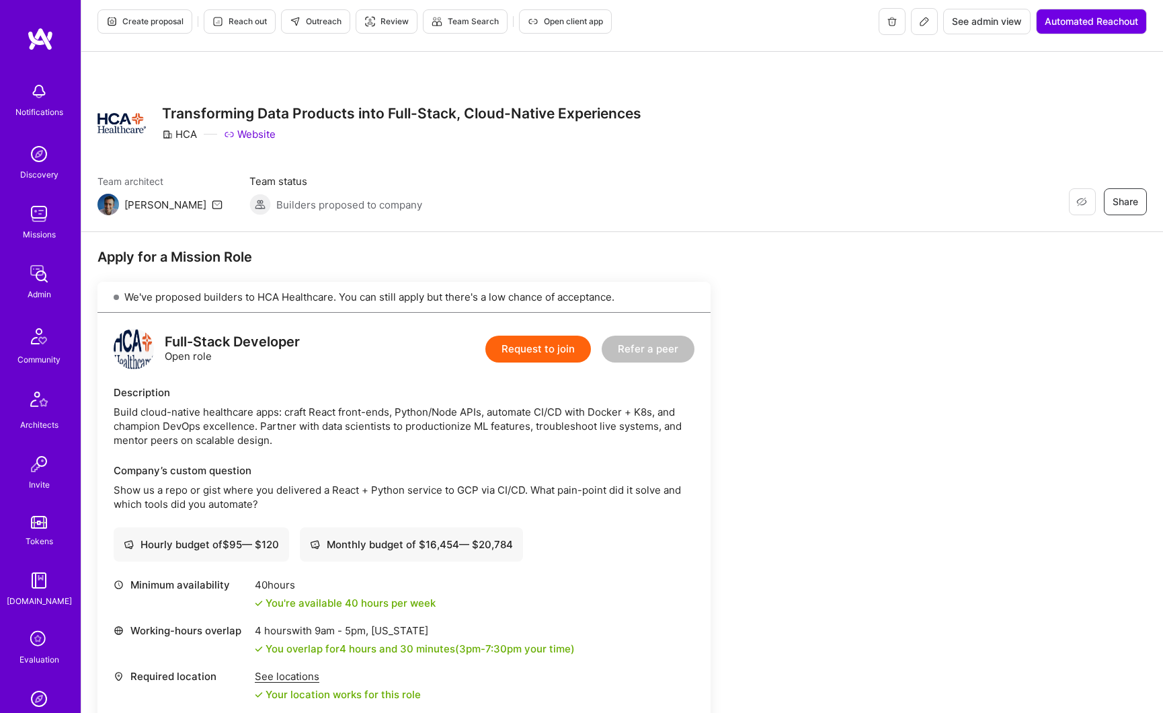
click at [965, 27] on span "See admin view" at bounding box center [987, 21] width 70 height 13
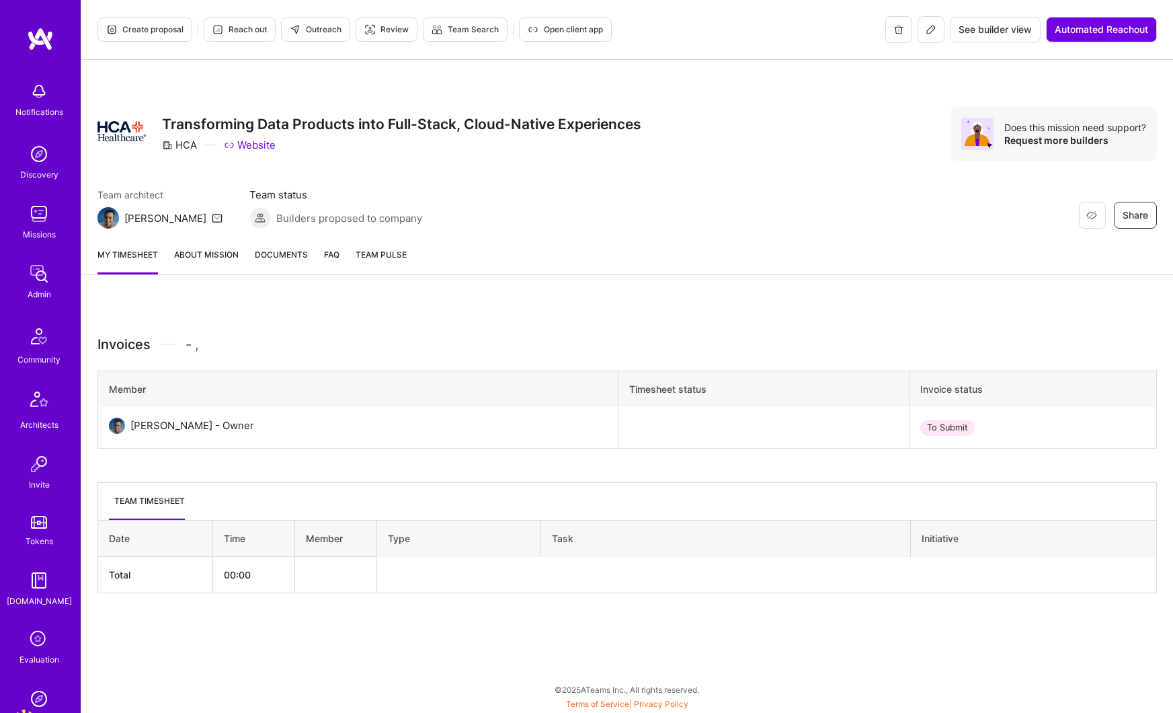
click at [202, 259] on link "About Mission" at bounding box center [206, 260] width 65 height 27
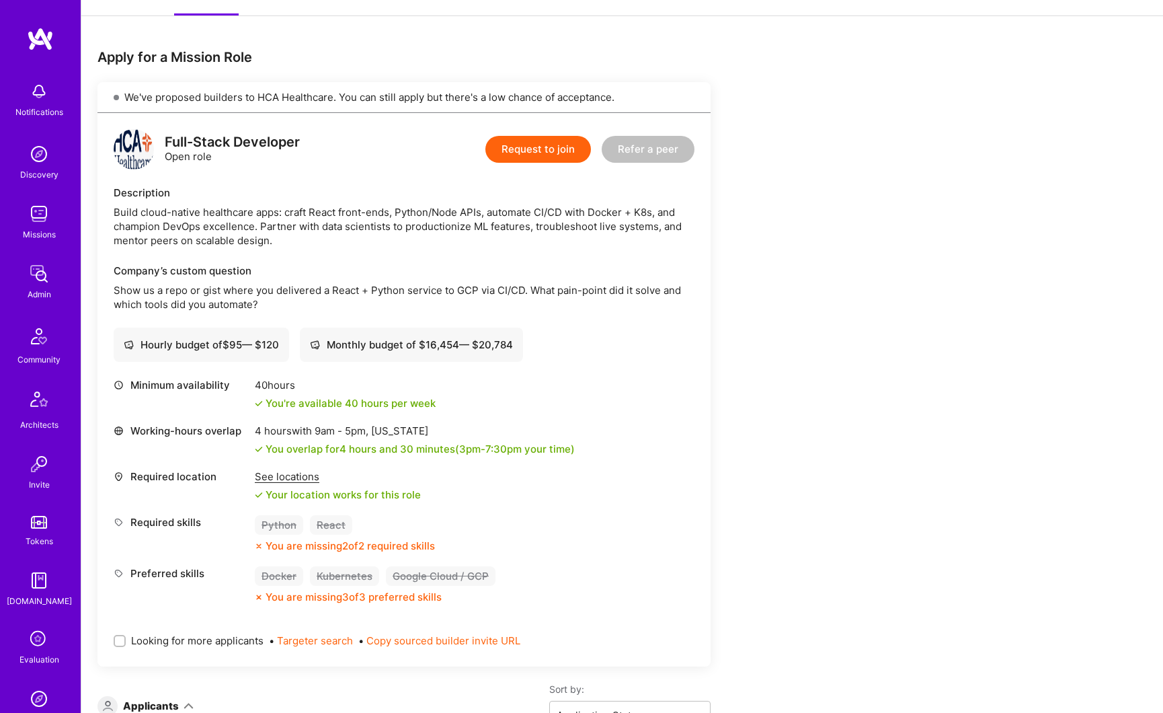
scroll to position [544, 0]
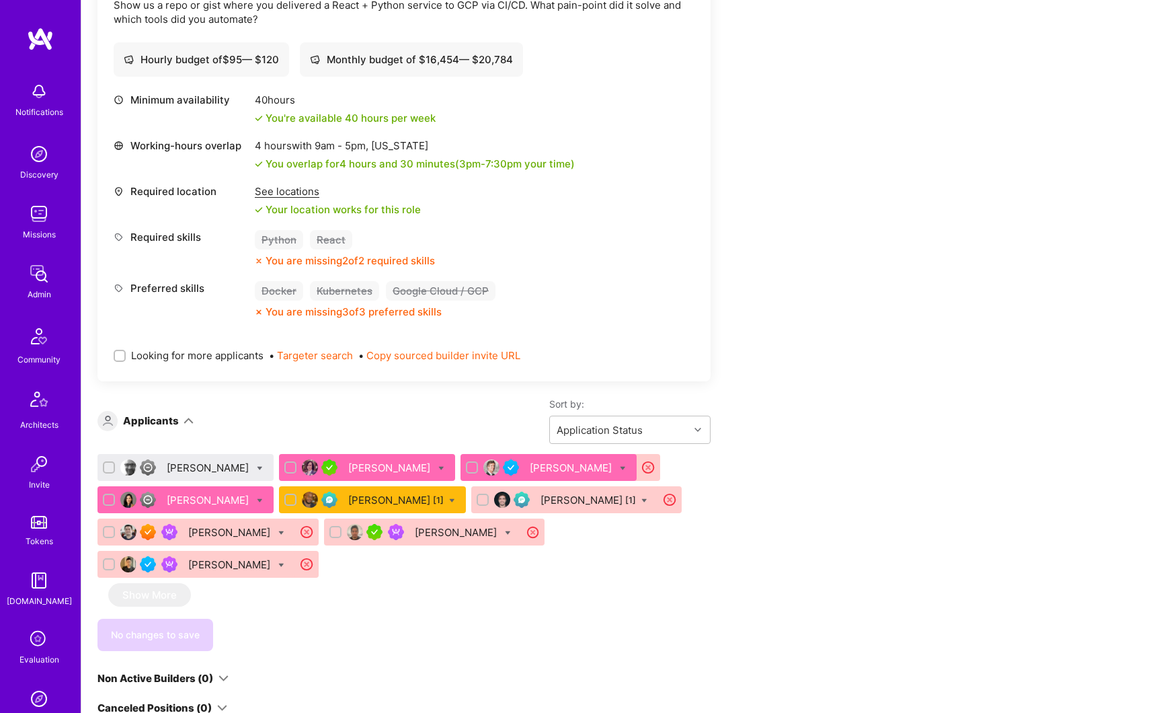
click at [111, 469] on input "checkbox" at bounding box center [110, 467] width 9 height 9
checkbox input "true"
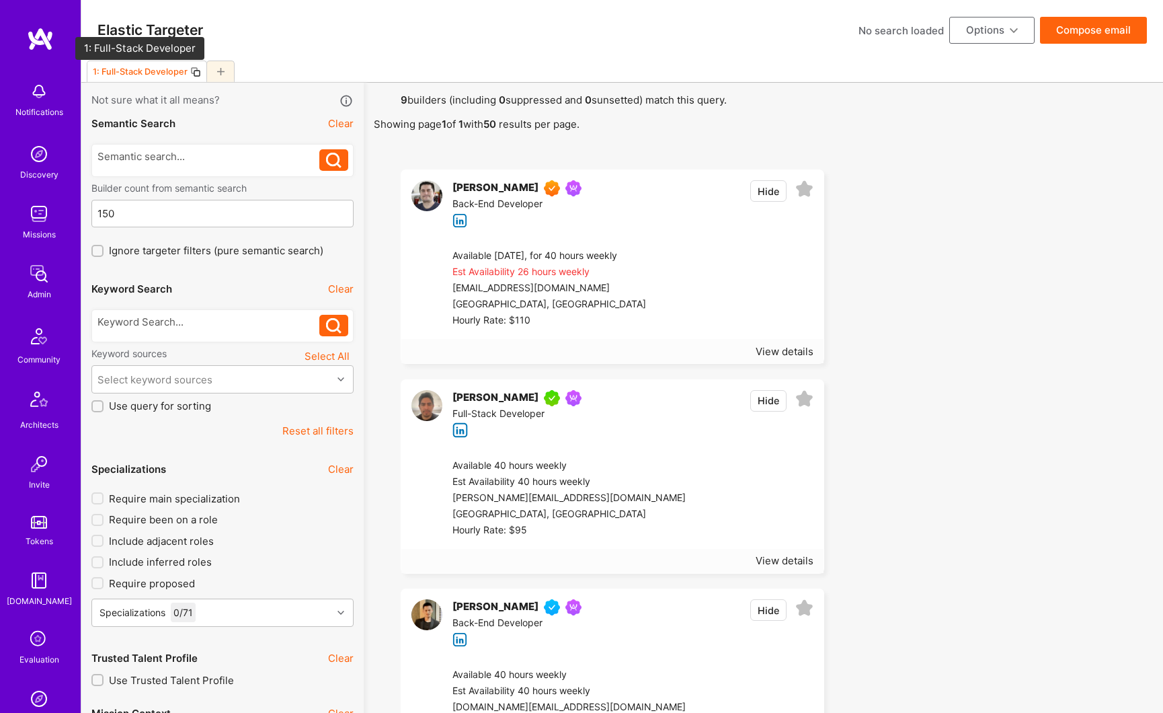
click at [145, 71] on div "1: Full-Stack Developer" at bounding box center [140, 72] width 95 height 10
